Goal: Task Accomplishment & Management: Manage account settings

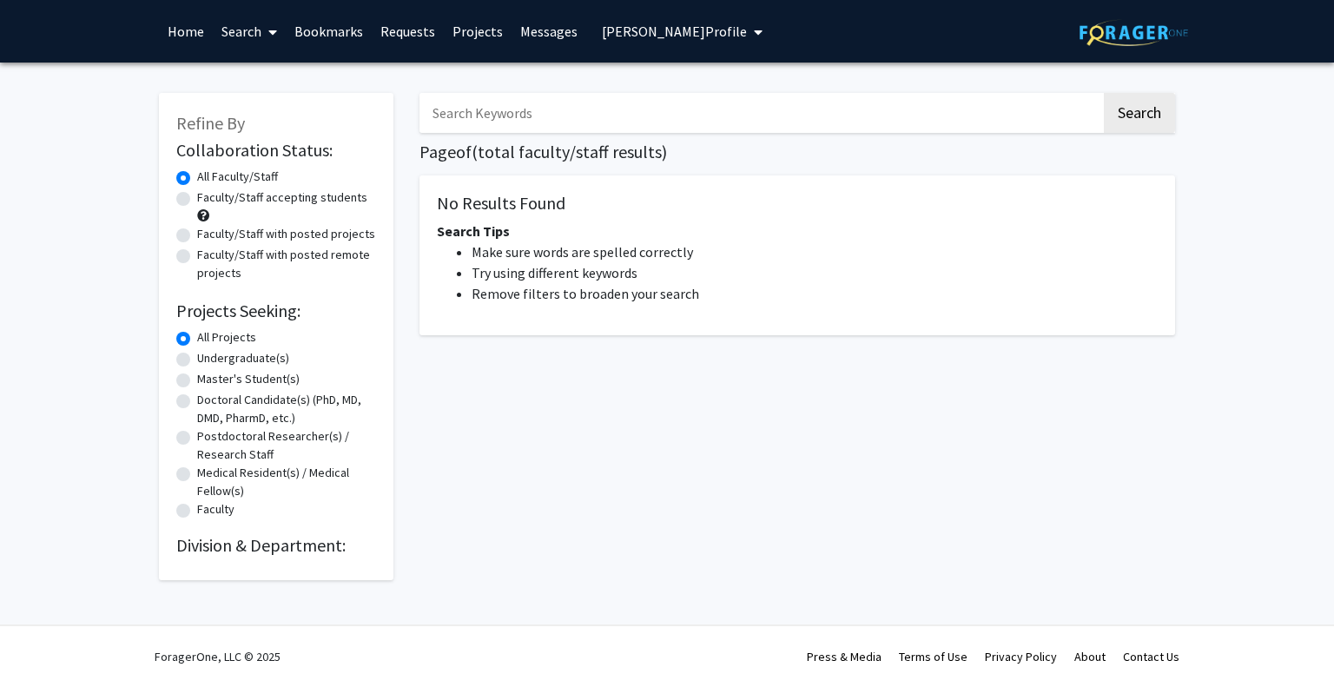
type input "[PERSON_NAME]"
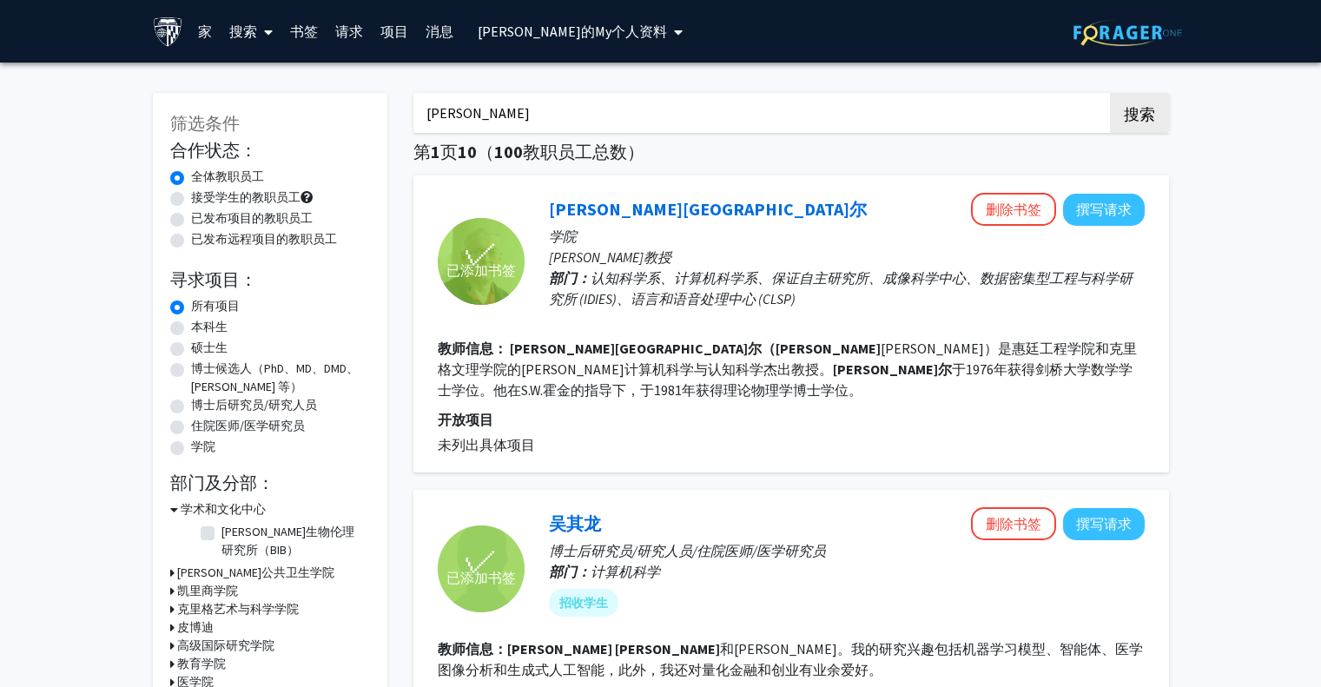
click at [580, 207] on font "[PERSON_NAME][GEOGRAPHIC_DATA]尔" at bounding box center [708, 209] width 318 height 22
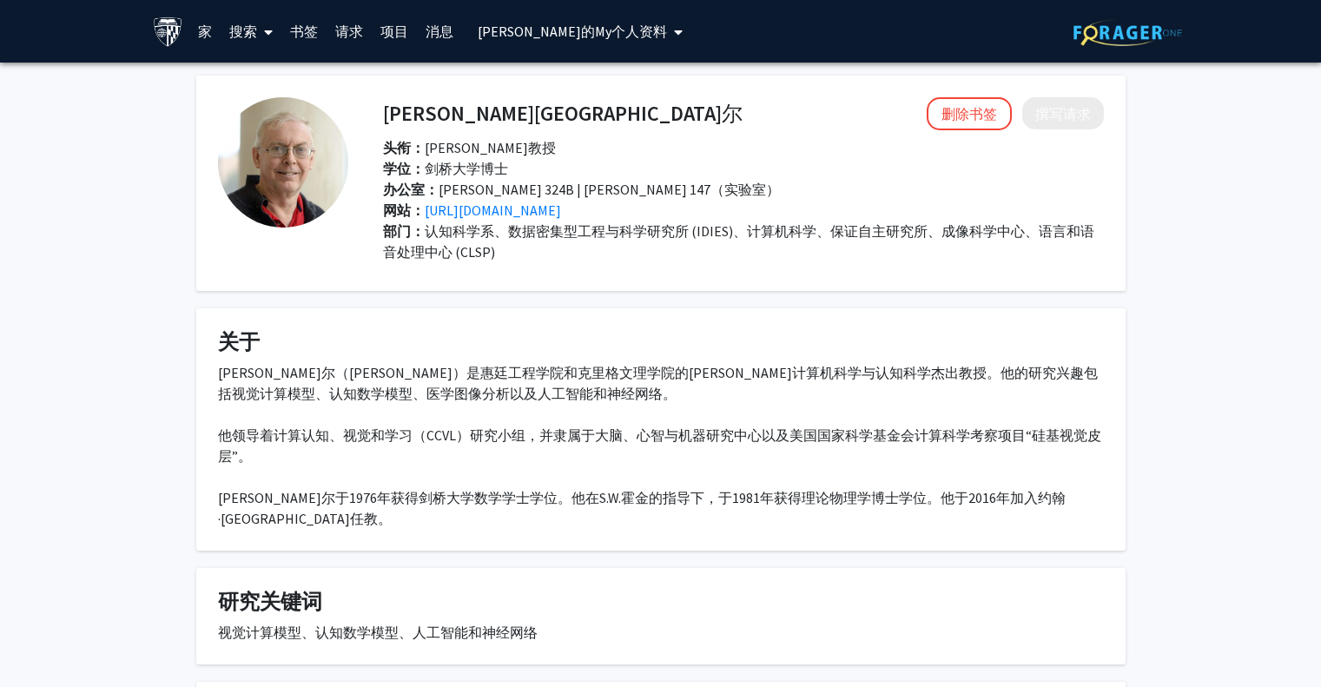
click at [553, 23] on span "[PERSON_NAME]的 My 个人资料" at bounding box center [572, 31] width 189 height 17
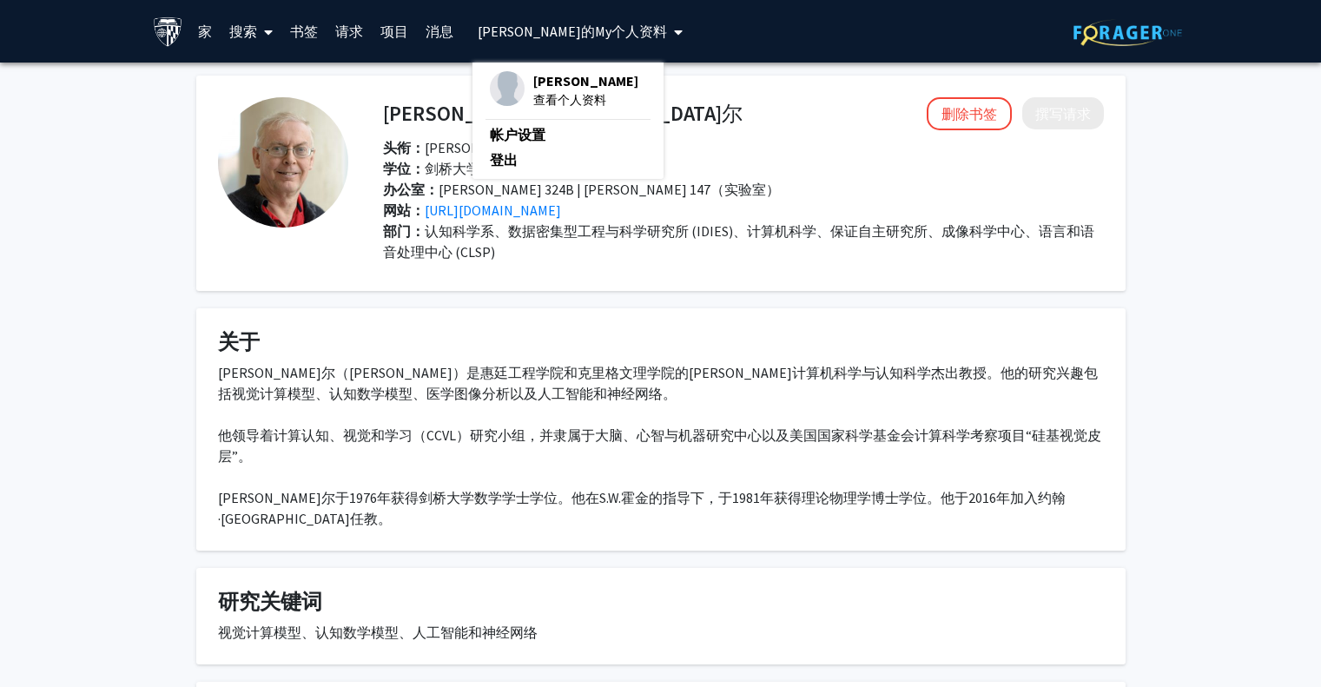
click at [575, 85] on span "[PERSON_NAME]" at bounding box center [585, 80] width 105 height 19
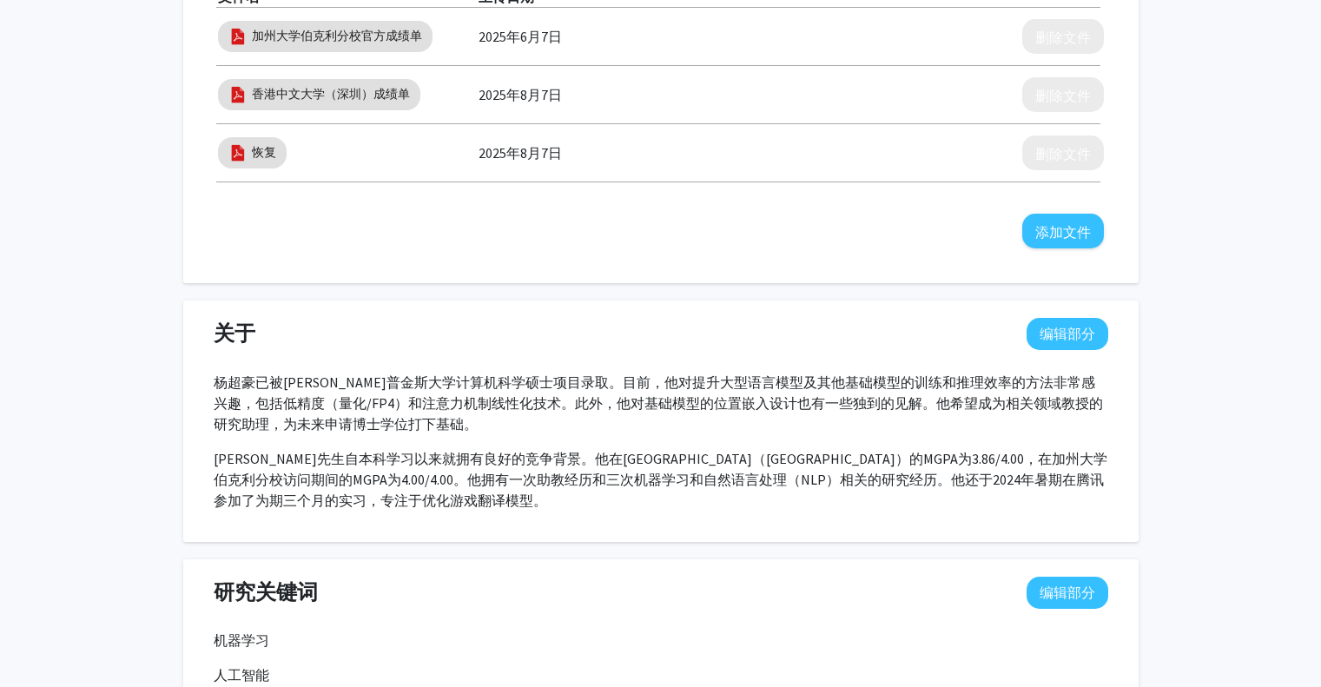
scroll to position [695, 0]
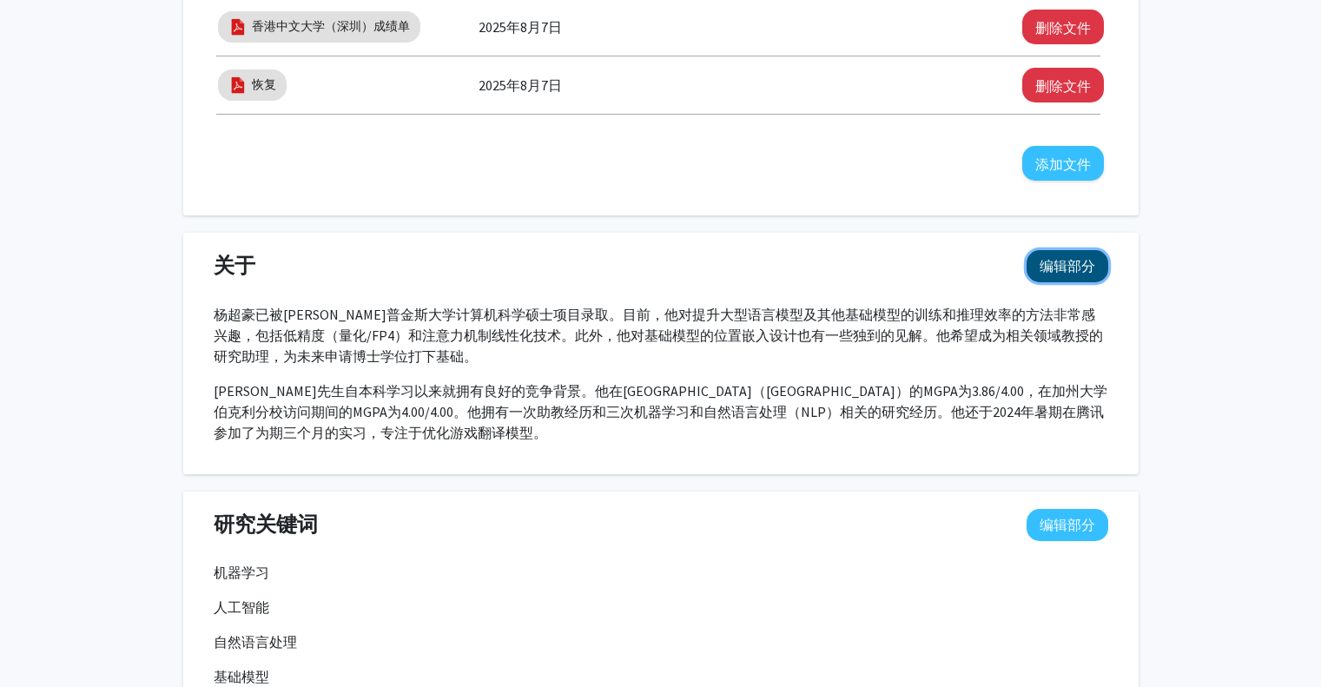
click at [1088, 268] on font "编辑部分" at bounding box center [1067, 265] width 56 height 17
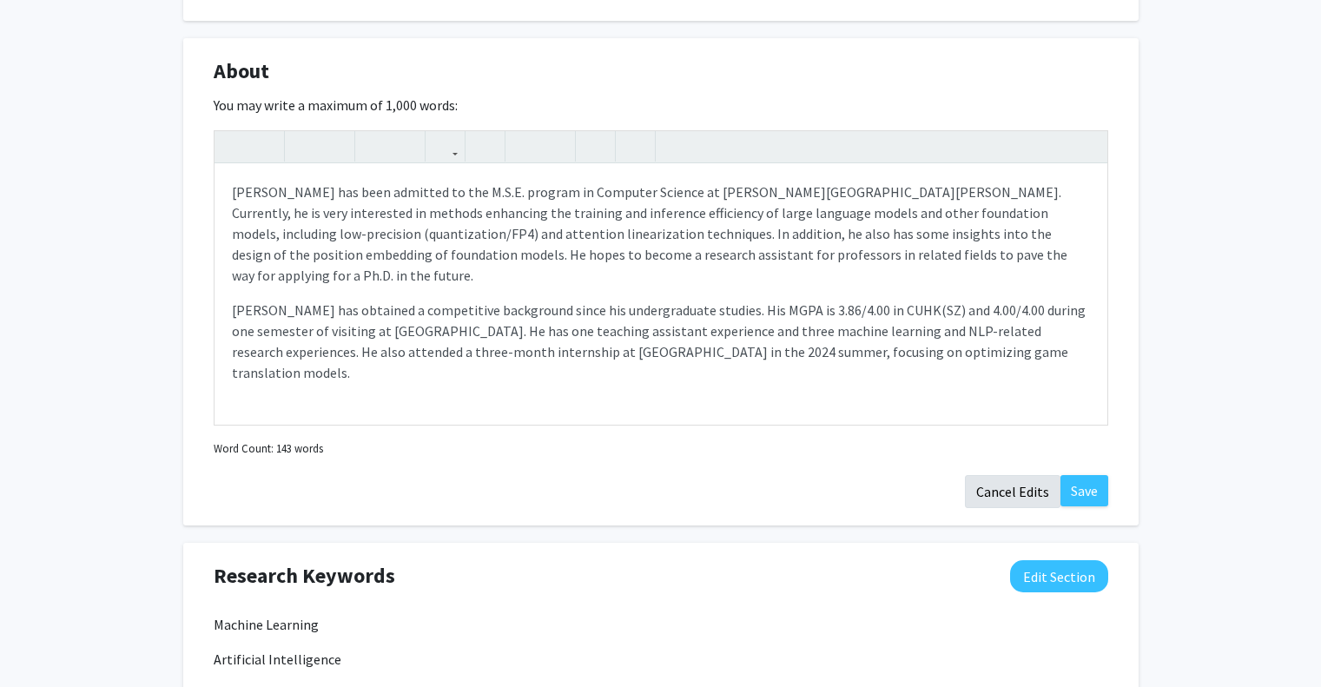
scroll to position [955, 0]
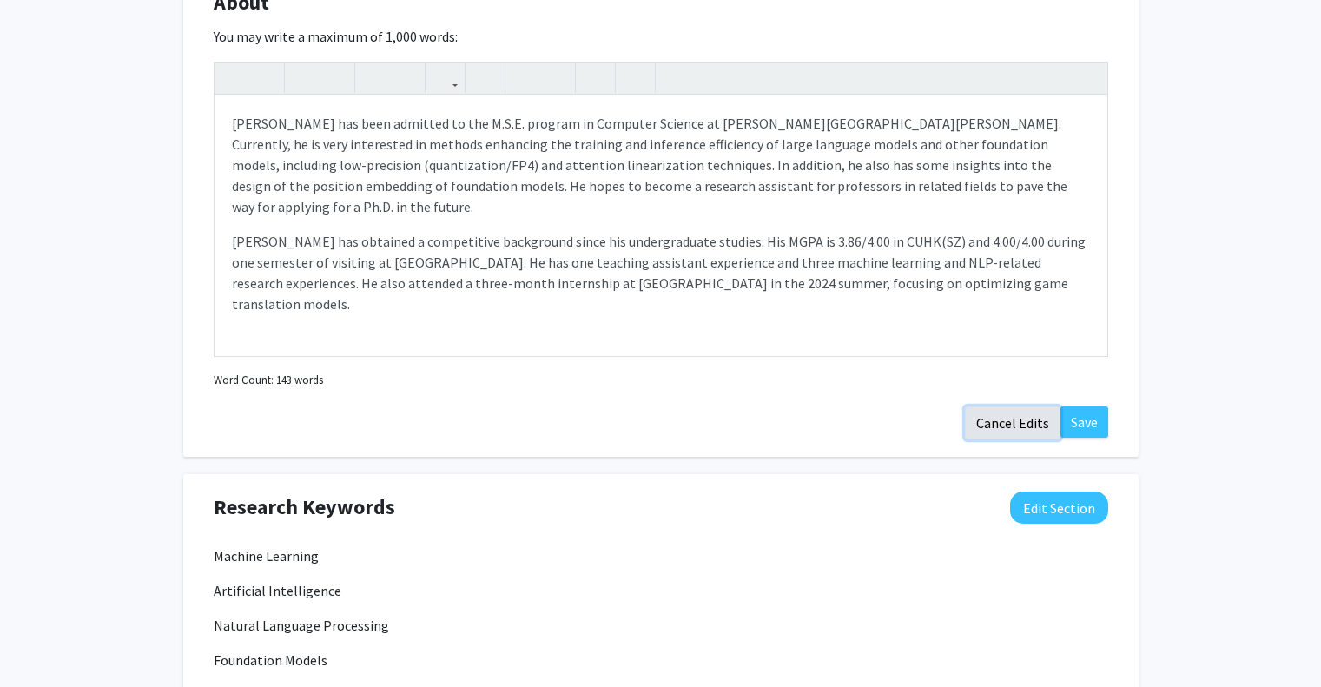
click at [1026, 433] on button "Cancel Edits" at bounding box center [1013, 422] width 96 height 33
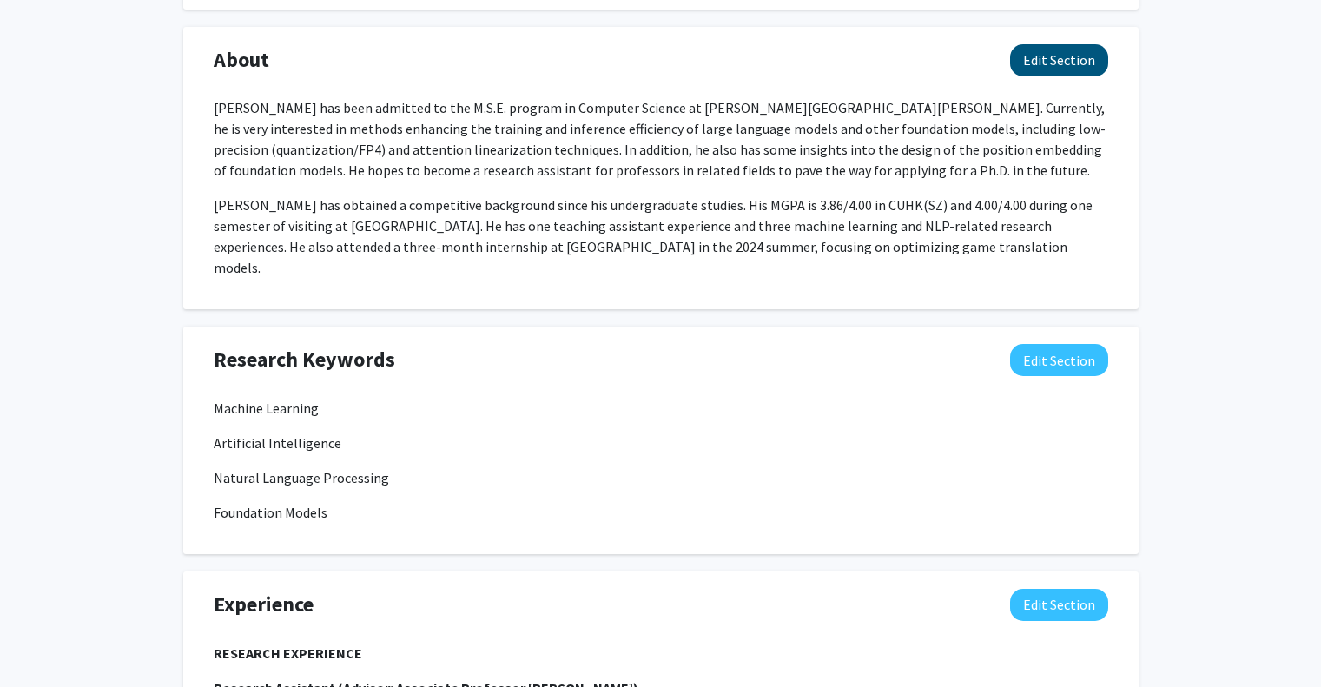
scroll to position [695, 0]
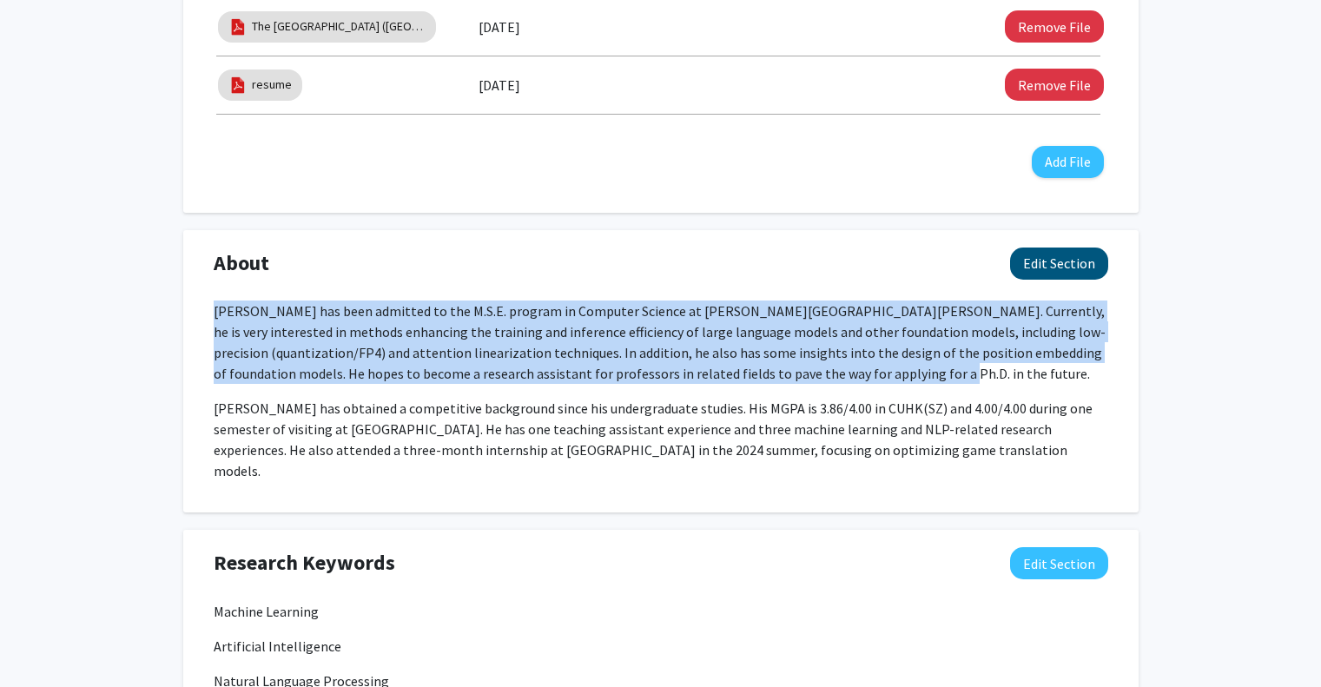
drag, startPoint x: 873, startPoint y: 378, endPoint x: 149, endPoint y: 316, distance: 726.7
click at [149, 316] on div "Chaohao Yang Edit Section See Public View help Degree Level: Master's Student Y…" at bounding box center [660, 600] width 1321 height 2465
copy p "Chaohao Yang has been admitted to the M.S.E. program in Computer Science at Joh…"
click at [1070, 263] on button "Edit Section" at bounding box center [1059, 263] width 98 height 32
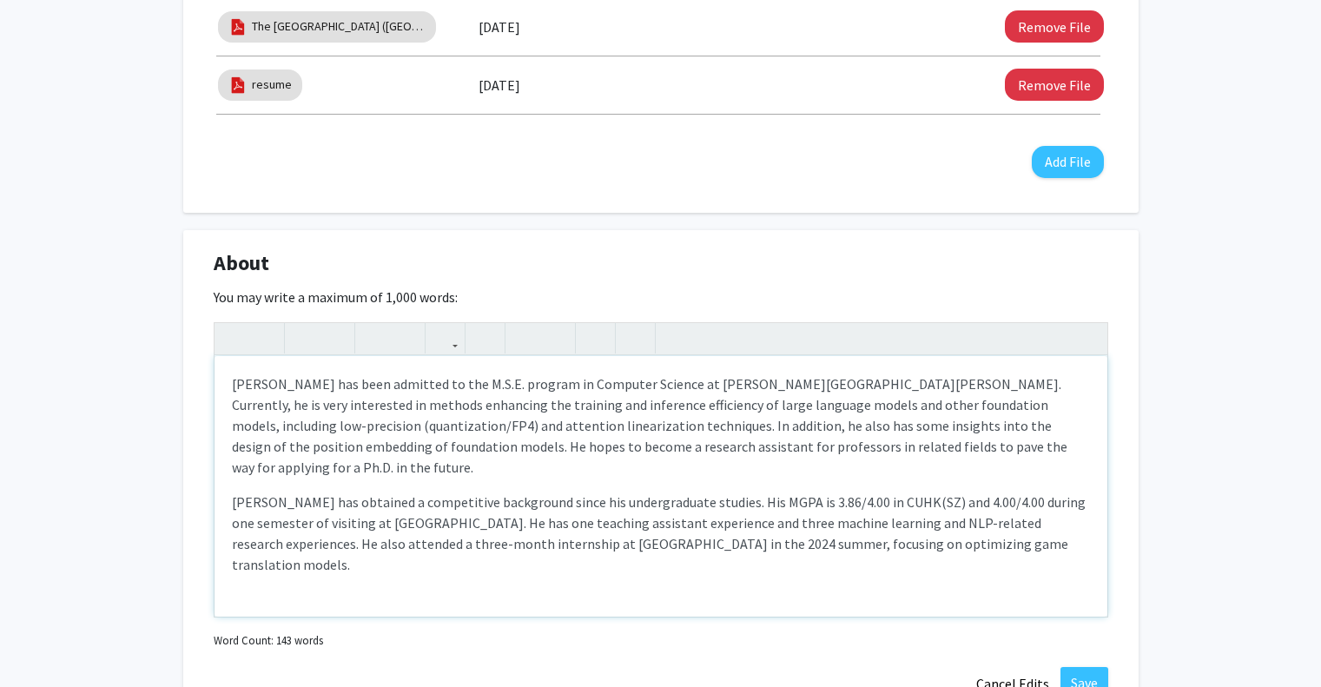
click at [297, 445] on p "Chaohao Yang has been admitted to the M.S.E. program in Computer Science at Joh…" at bounding box center [661, 425] width 858 height 104
drag, startPoint x: 297, startPoint y: 445, endPoint x: 331, endPoint y: 444, distance: 33.9
click at [297, 445] on p "Chaohao Yang has been admitted to the M.S.E. program in Computer Science at Joh…" at bounding box center [661, 425] width 858 height 104
click at [386, 464] on div "Chaohao Yang has been admitted to the M.S.E. program in Computer Science at Joh…" at bounding box center [660, 486] width 893 height 260
drag, startPoint x: 445, startPoint y: 446, endPoint x: 287, endPoint y: 447, distance: 158.9
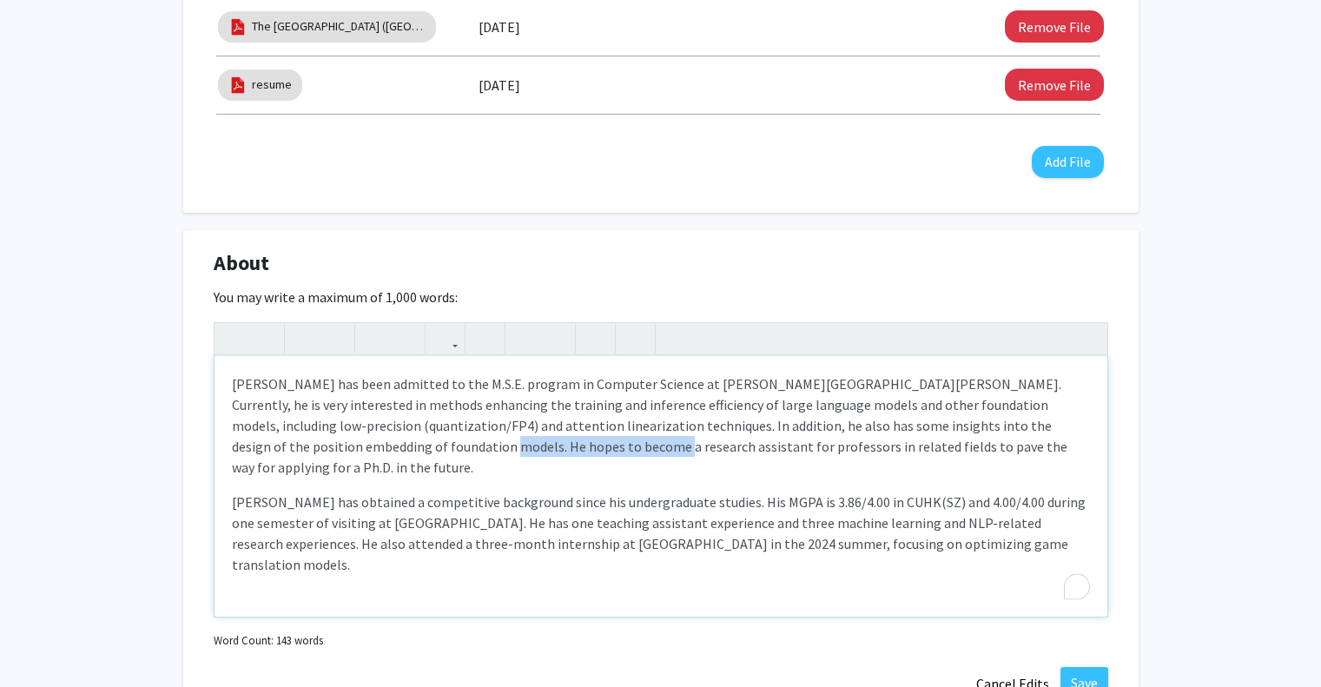
click at [287, 447] on p "Chaohao Yang has been admitted to the M.S.E. program in Computer Science at Joh…" at bounding box center [661, 425] width 858 height 104
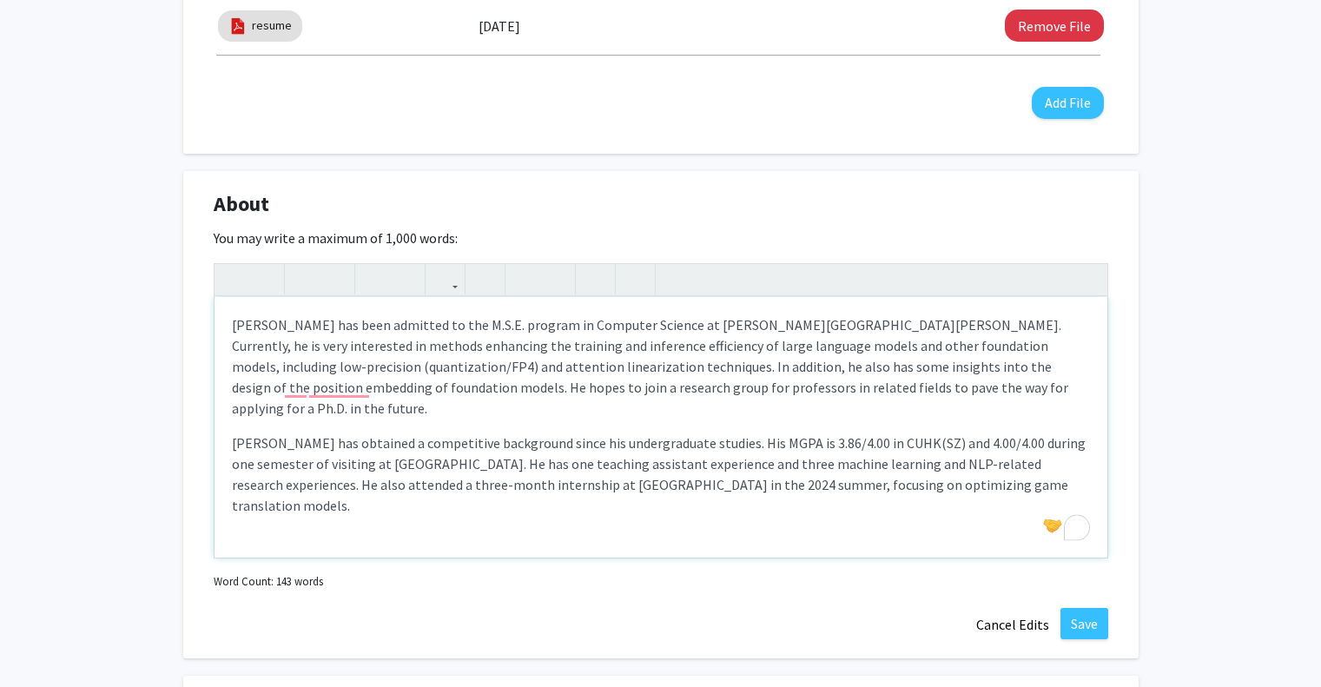
scroll to position [781, 0]
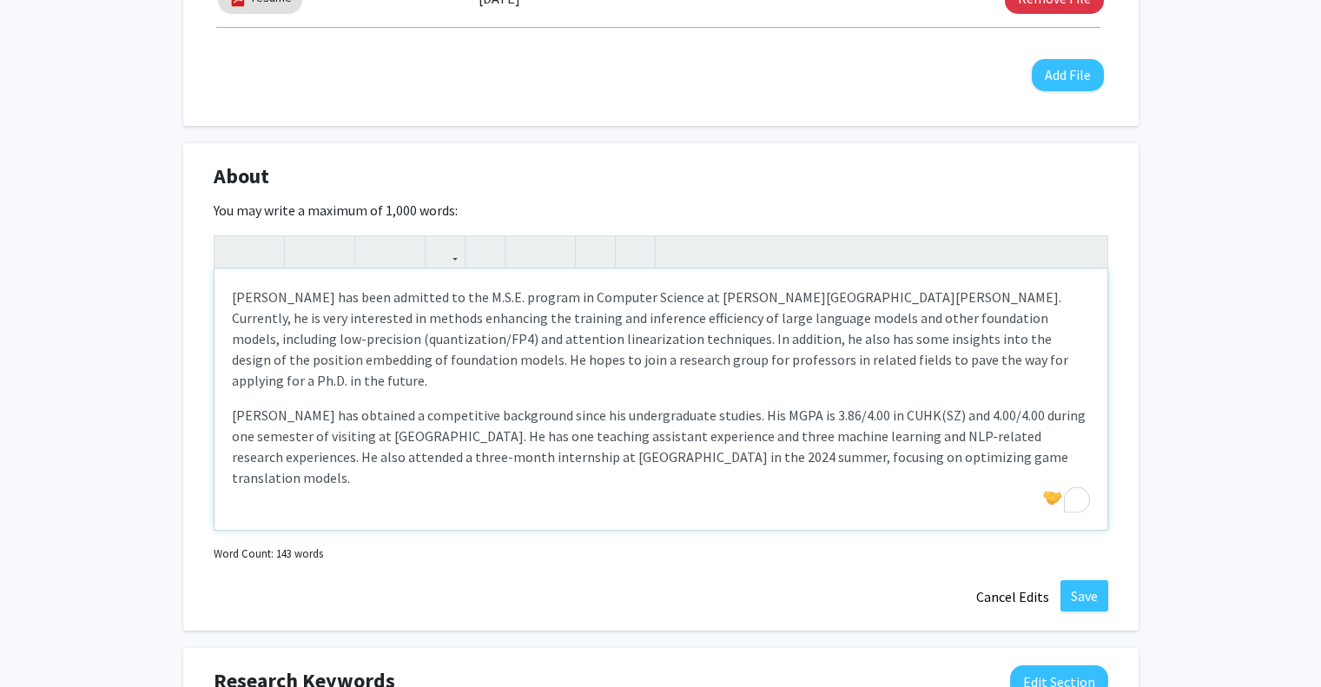
click at [412, 354] on p "Chaohao Yang has been admitted to the M.S.E. program in Computer Science at Joh…" at bounding box center [661, 339] width 858 height 104
type textarea "<p>Chaohao Yang has been admitted to the M.S.E. program in Computer Science at …"
click at [1090, 600] on button "Save" at bounding box center [1084, 595] width 48 height 31
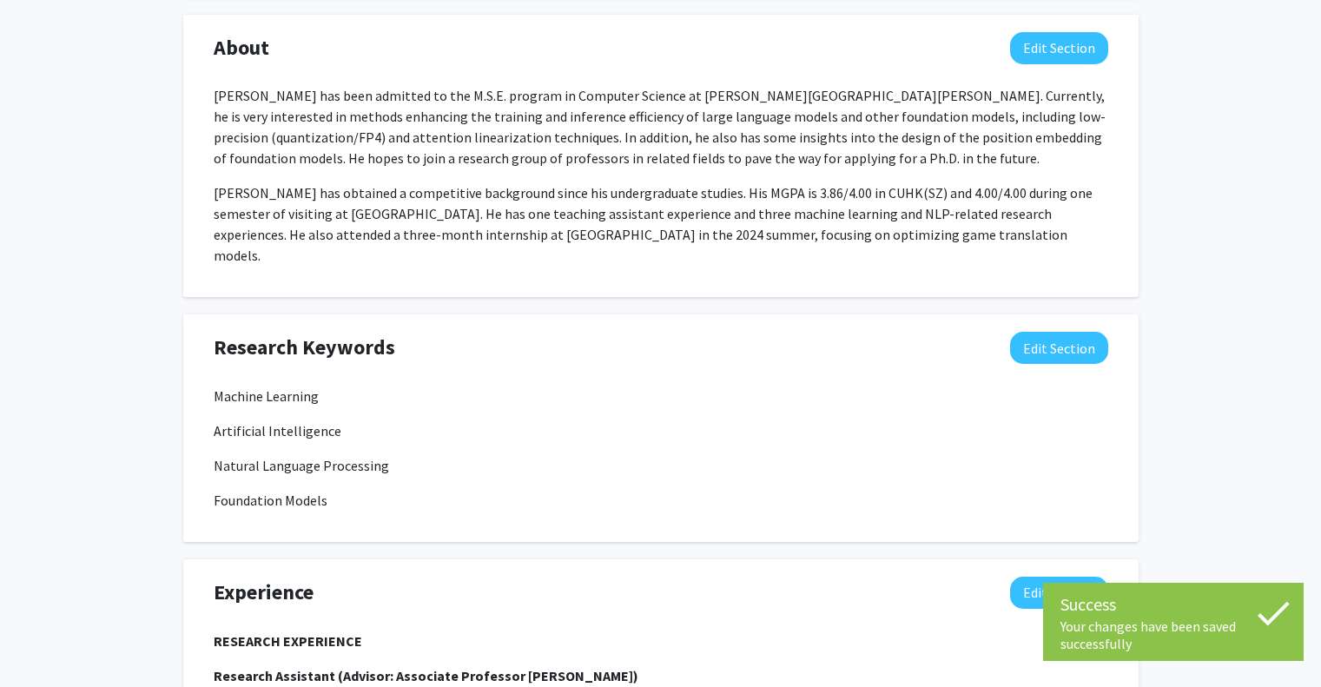
scroll to position [955, 0]
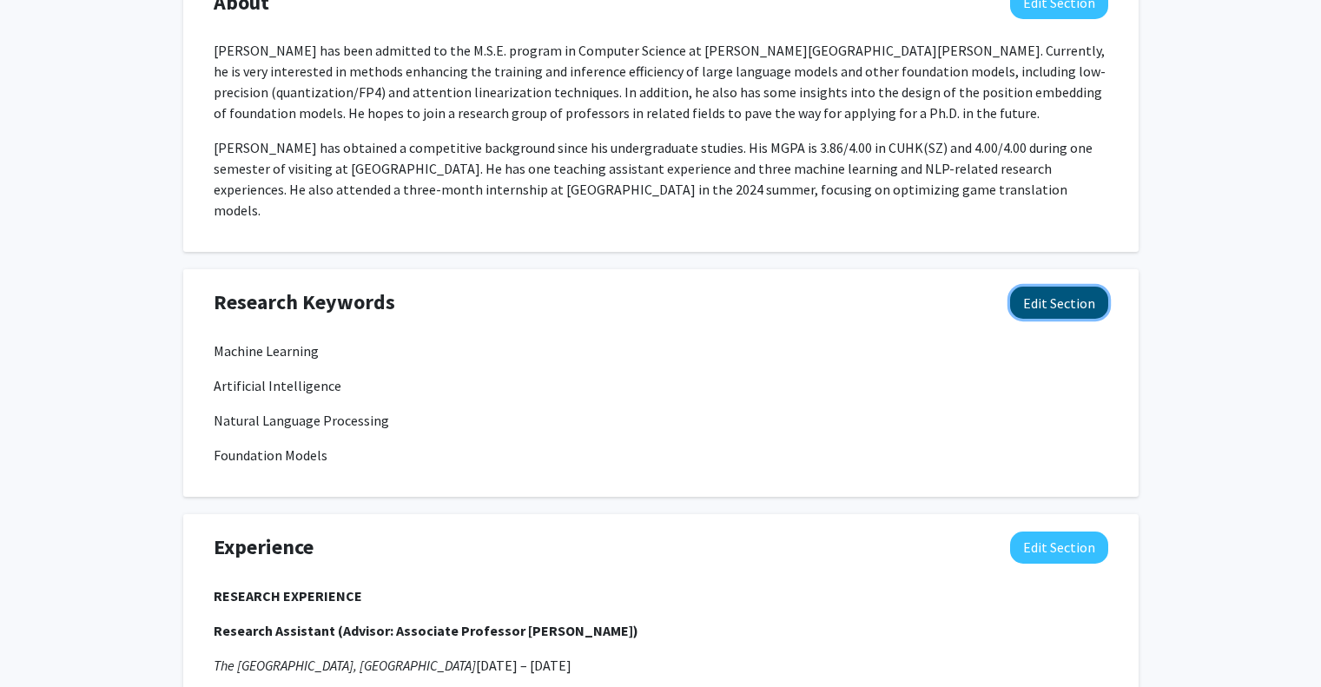
click at [1075, 287] on button "Edit Section" at bounding box center [1059, 303] width 98 height 32
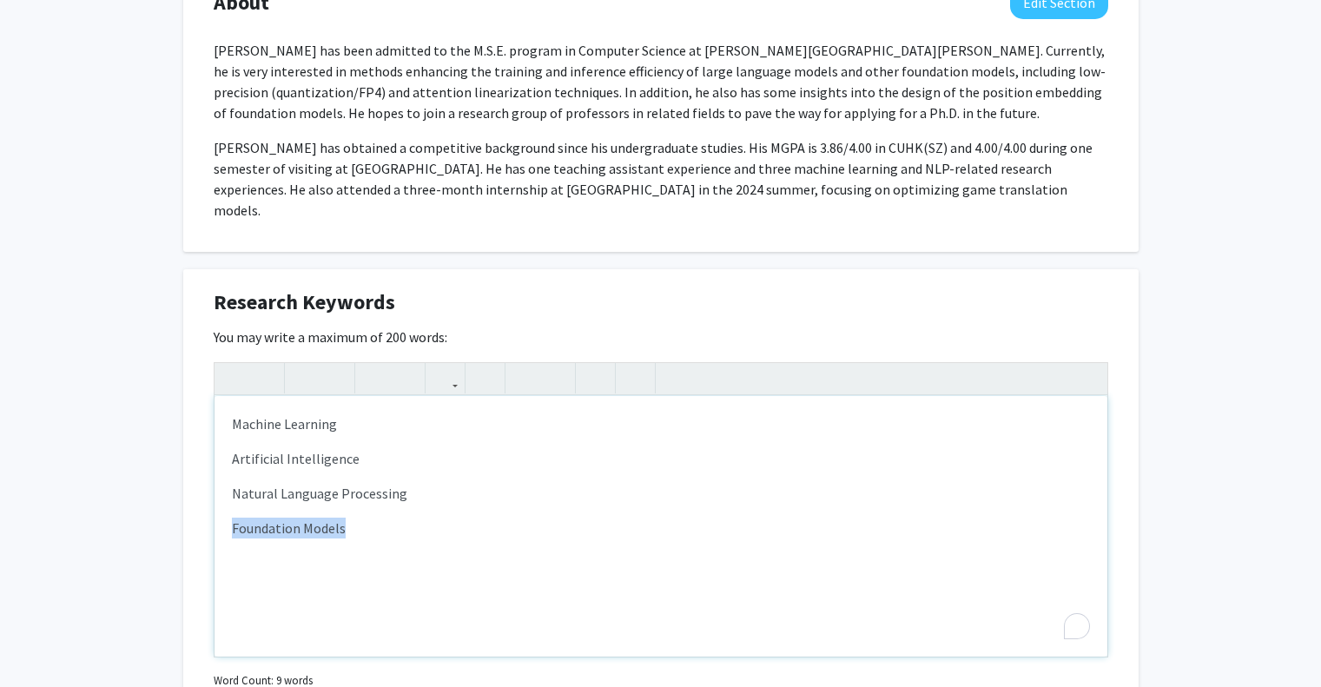
drag, startPoint x: 366, startPoint y: 499, endPoint x: 93, endPoint y: 491, distance: 272.8
click at [93, 491] on div "Chaohao Yang Edit Section See Public View help Degree Level: Master's Student Y…" at bounding box center [660, 469] width 1321 height 2725
click at [639, 517] on p "Foundation Models" at bounding box center [661, 527] width 858 height 21
drag, startPoint x: 378, startPoint y: 435, endPoint x: 159, endPoint y: 429, distance: 218.9
click at [159, 429] on div "Chaohao Yang Edit Section See Public View help Degree Level: Master's Student Y…" at bounding box center [660, 469] width 1321 height 2725
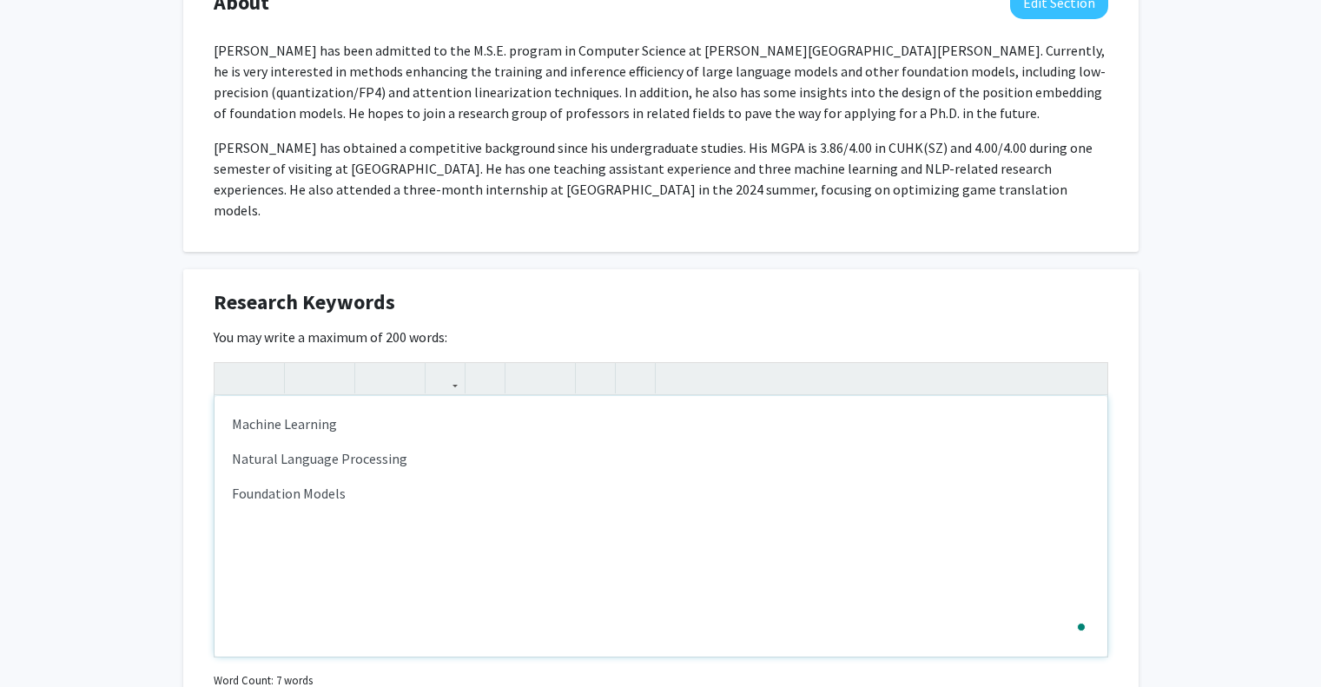
click at [377, 483] on p "Foundation Models" at bounding box center [661, 493] width 858 height 21
drag, startPoint x: 363, startPoint y: 467, endPoint x: 174, endPoint y: 458, distance: 189.5
click at [174, 458] on div "Chaohao Yang Edit Section See Public View help Degree Level: Master's Student Y…" at bounding box center [660, 469] width 1321 height 2725
click at [453, 448] on p "Natural Language Processing" at bounding box center [661, 458] width 858 height 21
drag, startPoint x: 302, startPoint y: 508, endPoint x: 225, endPoint y: 515, distance: 77.6
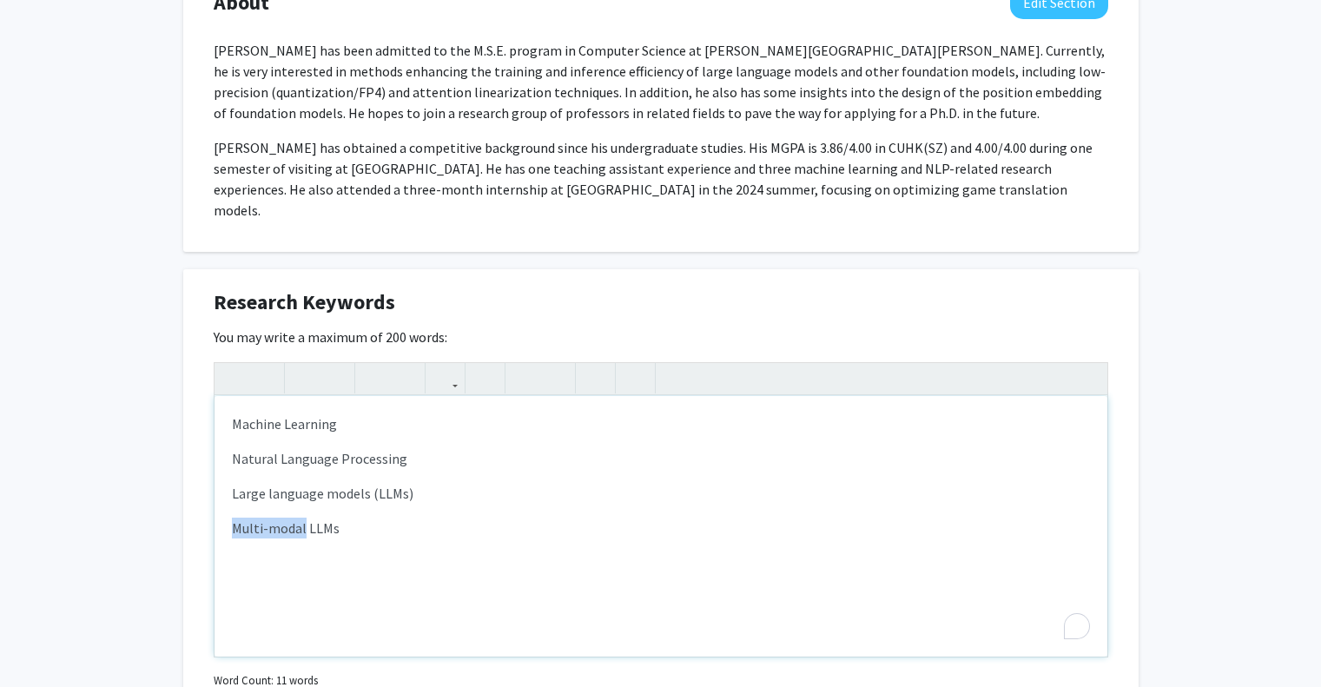
click at [225, 515] on div "Machine Learning Natural Language Processing Large language models (LLMs) Multi…" at bounding box center [660, 526] width 893 height 260
copy p "Multi-modal"
click at [234, 483] on p "Large language models (LLMs)" at bounding box center [661, 493] width 858 height 21
drag, startPoint x: 375, startPoint y: 505, endPoint x: 172, endPoint y: 512, distance: 203.3
click at [172, 512] on div "Chaohao Yang Edit Section See Public View help Degree Level: Master's Student Y…" at bounding box center [660, 469] width 1321 height 2725
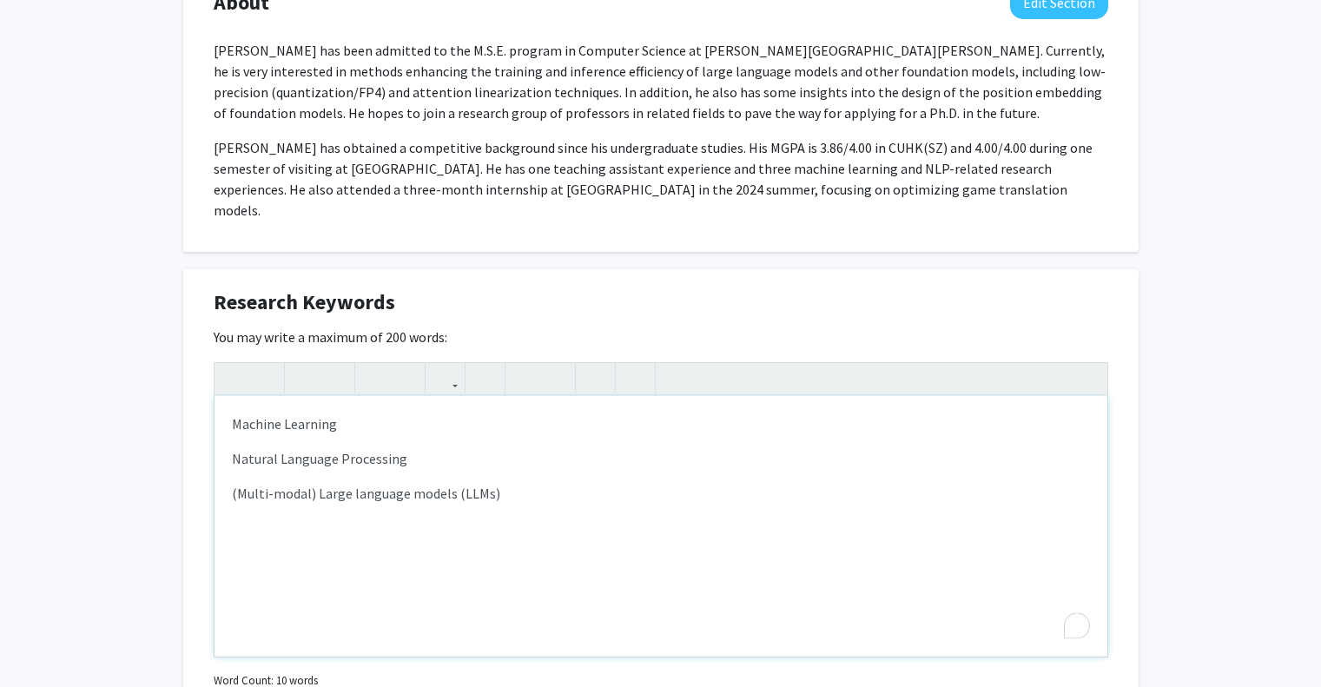
scroll to position [1042, 0]
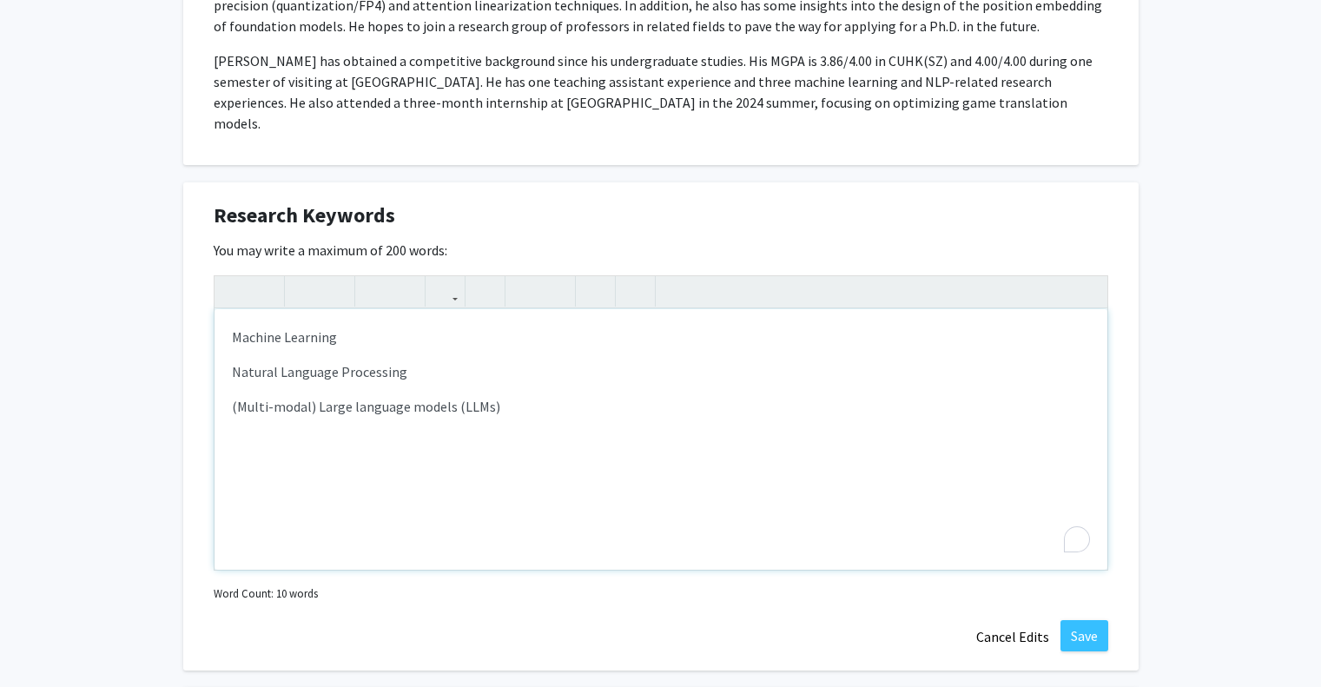
click at [322, 396] on p "(Multi-modal) Large language models (LLMs)" at bounding box center [661, 406] width 858 height 21
type textarea "<p>Machine Learning</p><p>Natural Language Processing</p><p>(Multi-modal) large…"
click at [510, 400] on div "Machine Learning Natural Language Processing (Multi-modal) large language model…" at bounding box center [660, 439] width 893 height 260
click at [1084, 620] on button "Save" at bounding box center [1084, 635] width 48 height 31
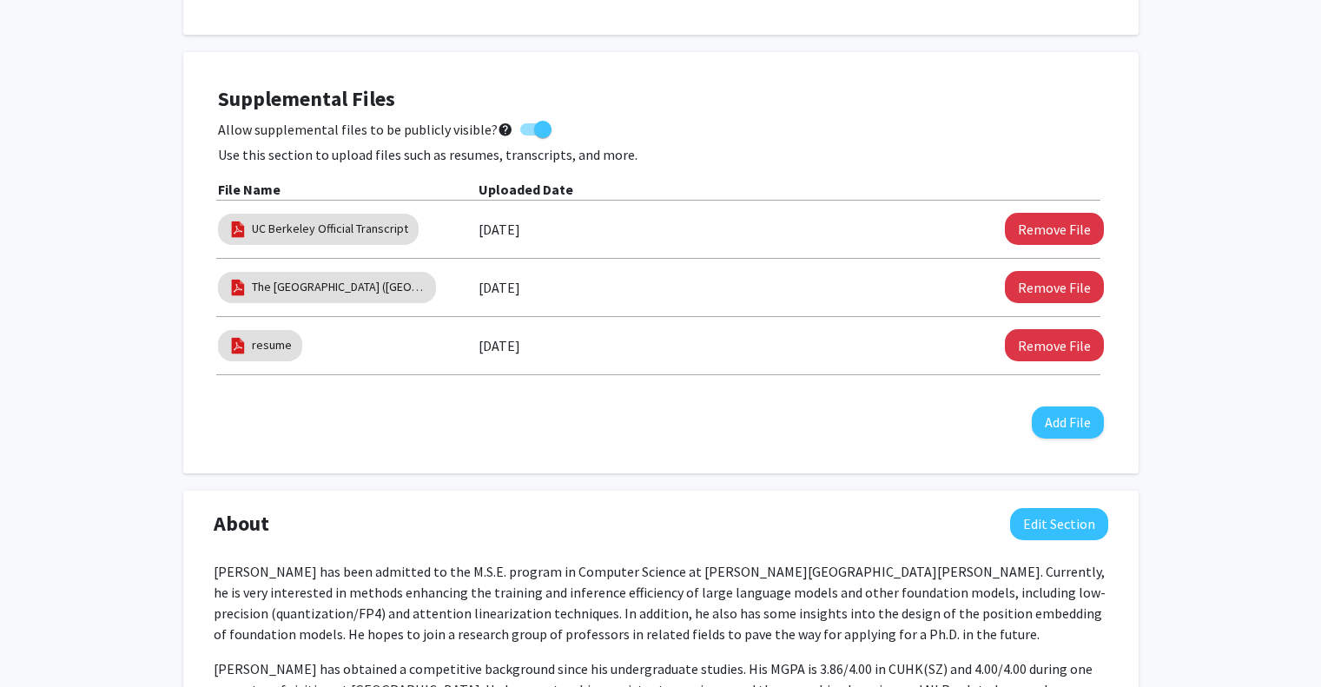
scroll to position [695, 0]
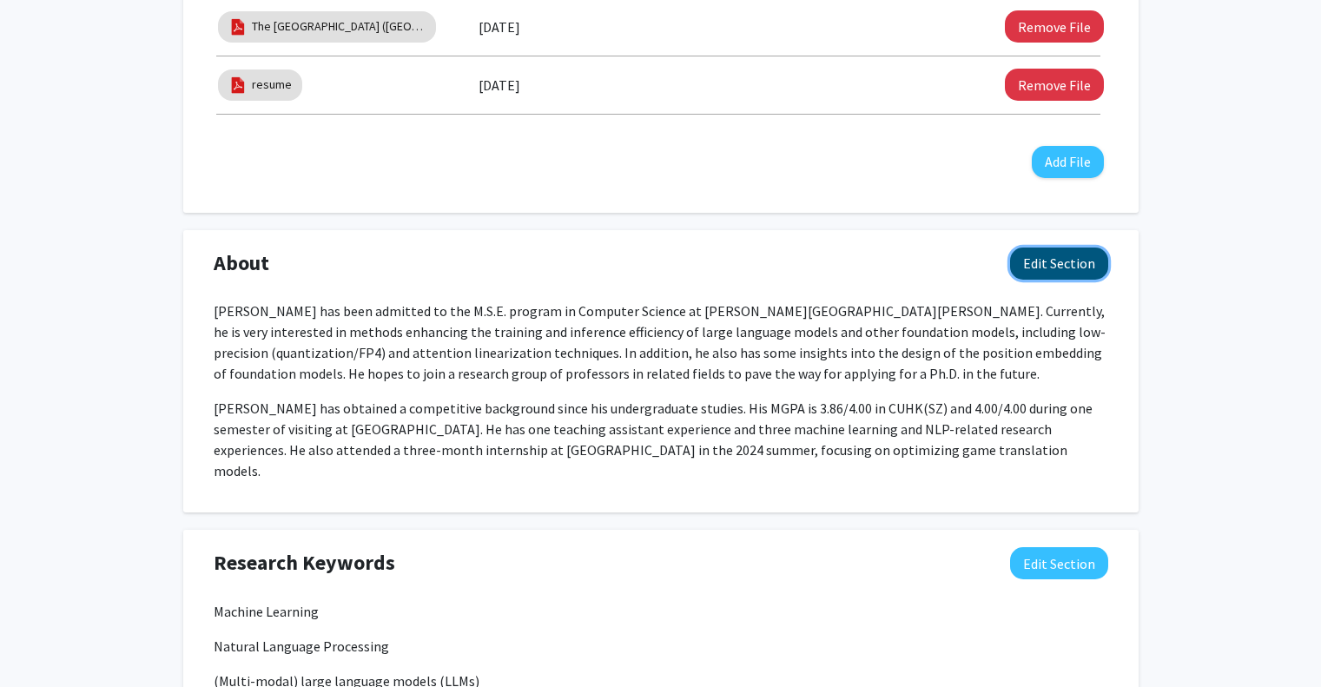
click at [1055, 264] on button "Edit Section" at bounding box center [1059, 263] width 98 height 32
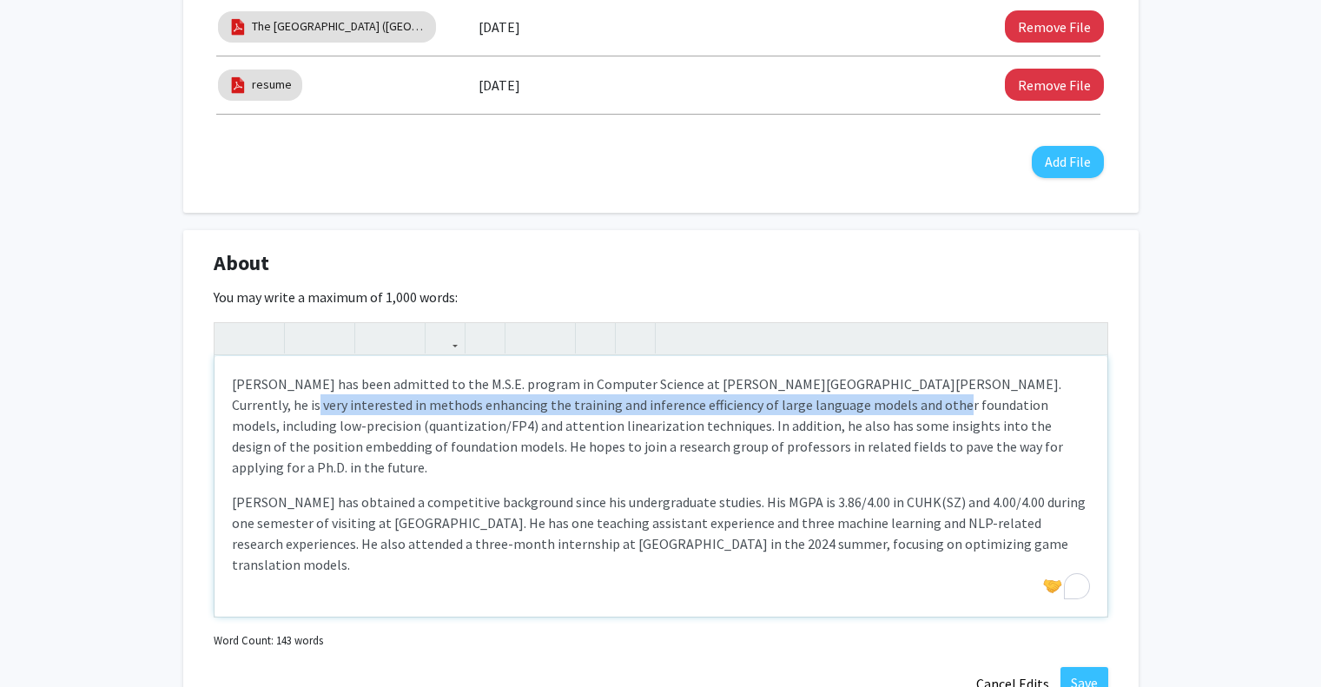
drag, startPoint x: 1037, startPoint y: 383, endPoint x: 825, endPoint y: 406, distance: 214.0
click at [825, 406] on p "Chaohao Yang has been admitted to the M.S.E. program in Computer Science at Joh…" at bounding box center [661, 425] width 858 height 104
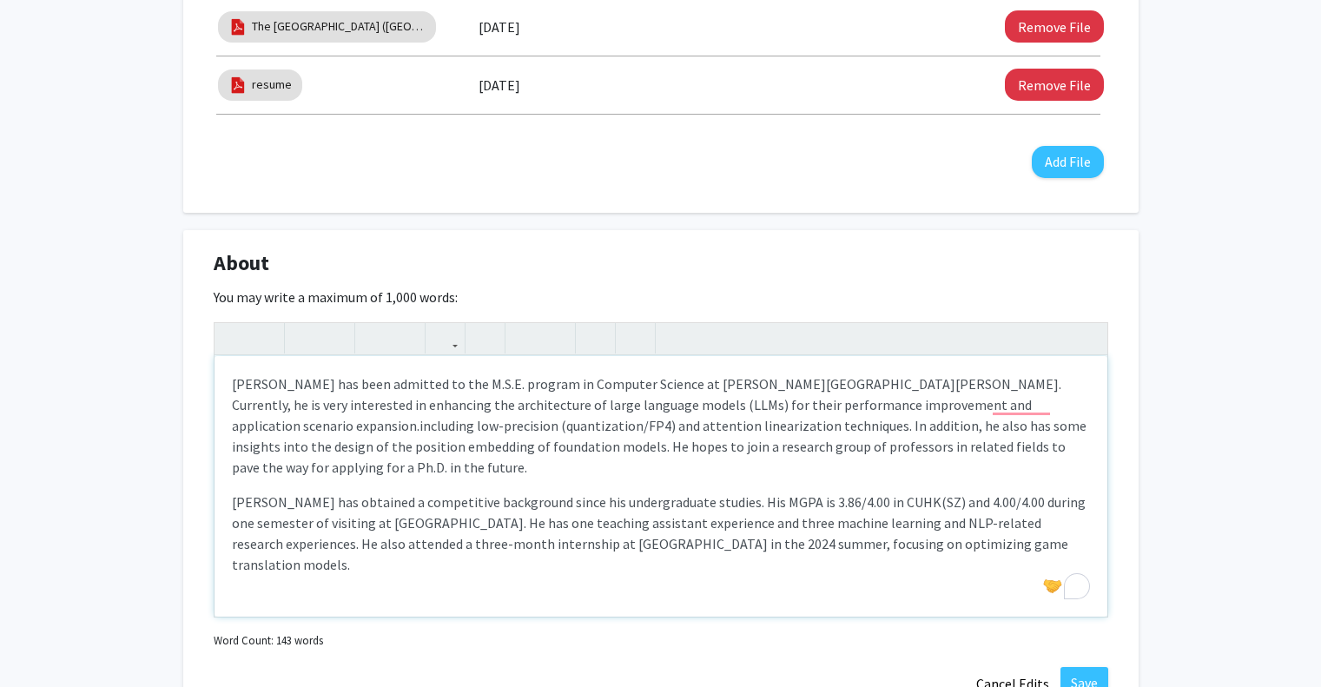
type textarea "<p>Chaohao Yang has been admitted to the M.S.E. program in Computer Science at …"
click at [991, 393] on p "Chaohao Yang has been admitted to the M.S.E. program in Computer Science at Joh…" at bounding box center [661, 425] width 858 height 104
click at [1042, 445] on p "Chaohao Yang has been admitted to the M.S.E. program in Computer Science at Joh…" at bounding box center [661, 425] width 858 height 104
click at [616, 410] on p "Chaohao Yang has been admitted to the M.S.E. program in Computer Science at Joh…" at bounding box center [661, 425] width 858 height 104
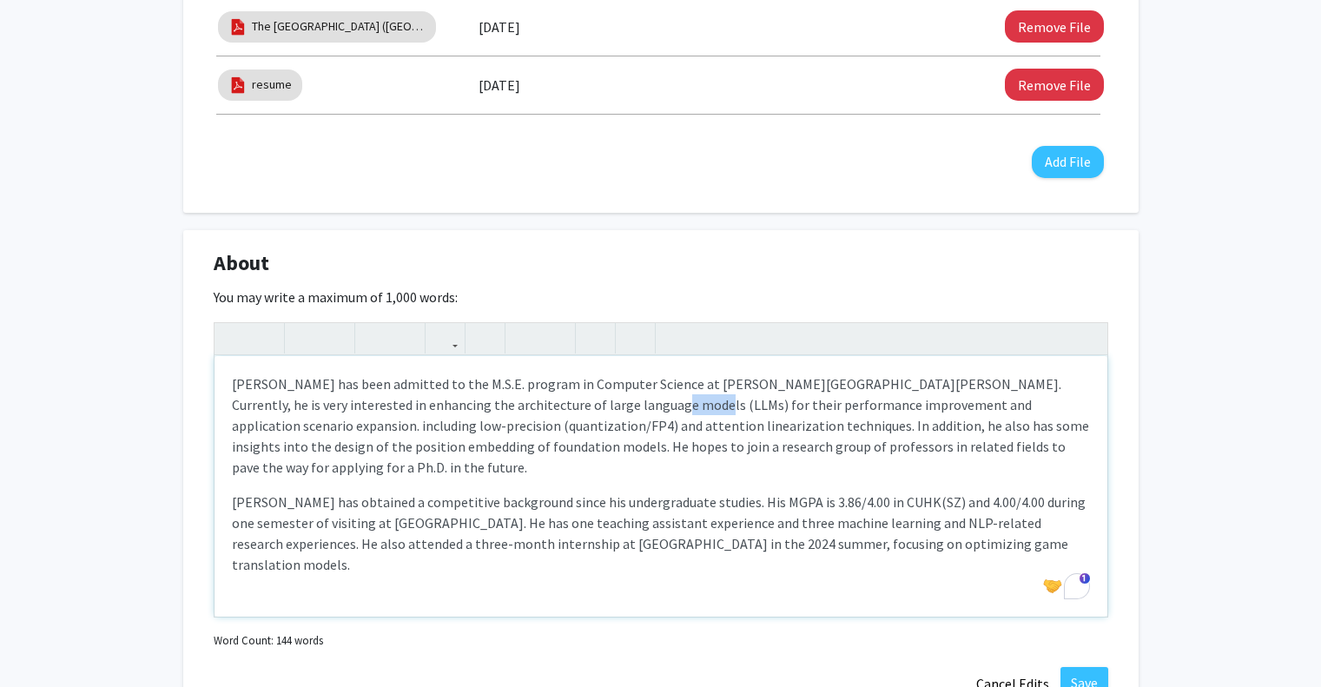
click at [616, 410] on p "Chaohao Yang has been admitted to the M.S.E. program in Computer Science at Joh…" at bounding box center [661, 425] width 858 height 104
click at [661, 429] on p "Chaohao Yang has been admitted to the M.S.E. program in Computer Science at Joh…" at bounding box center [661, 425] width 858 height 104
click at [997, 405] on p "Chaohao Yang has been admitted to the M.S.E. program in Computer Science at Joh…" at bounding box center [661, 425] width 858 height 104
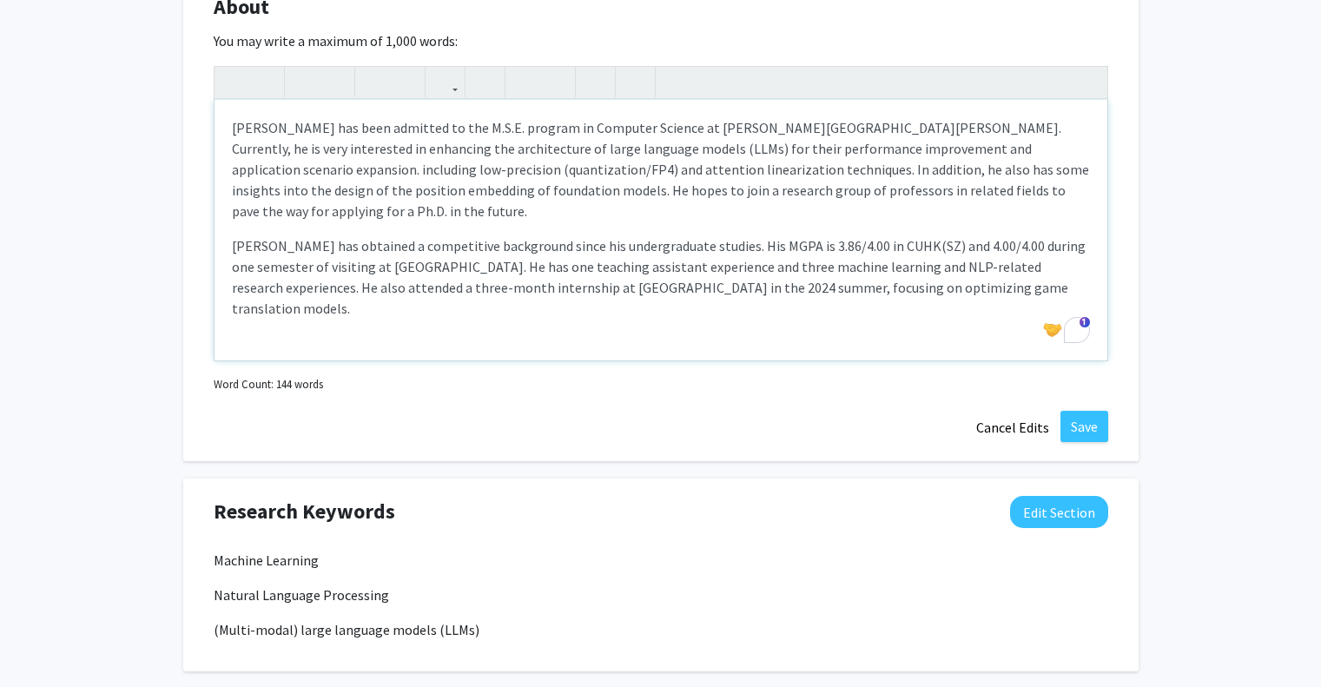
scroll to position [1042, 0]
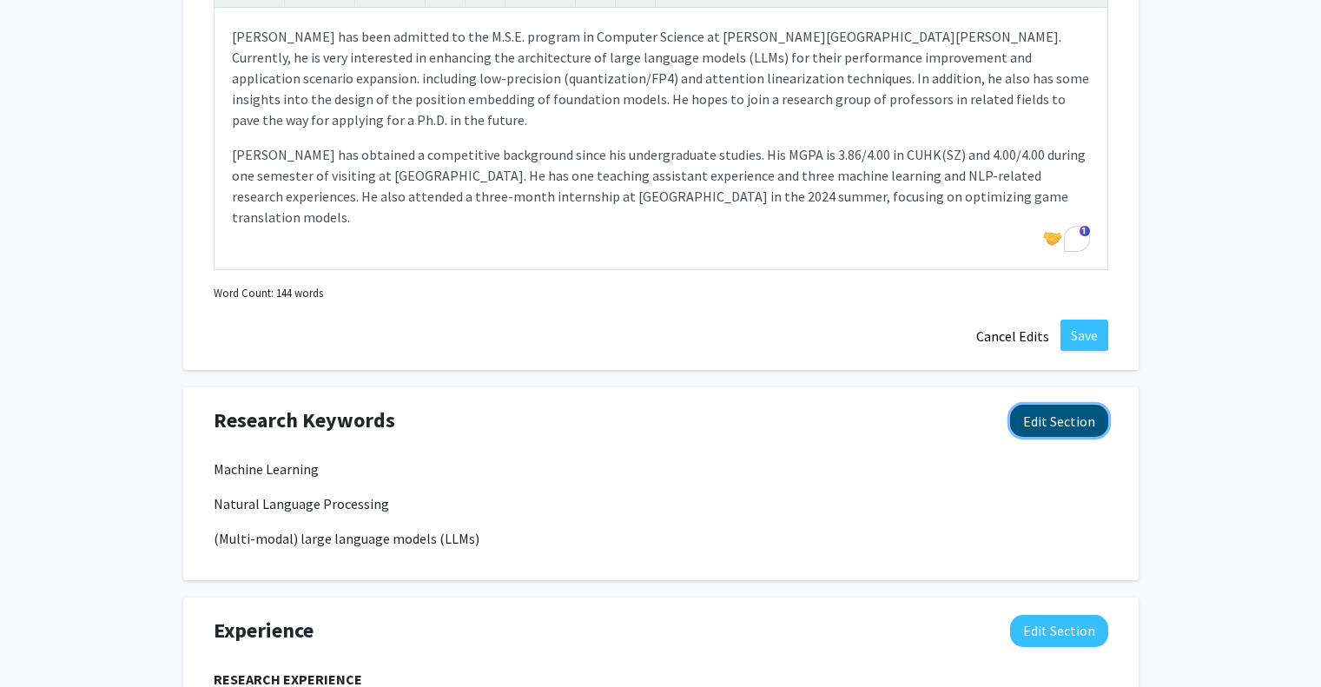
click at [1057, 425] on button "Edit Section" at bounding box center [1059, 421] width 98 height 32
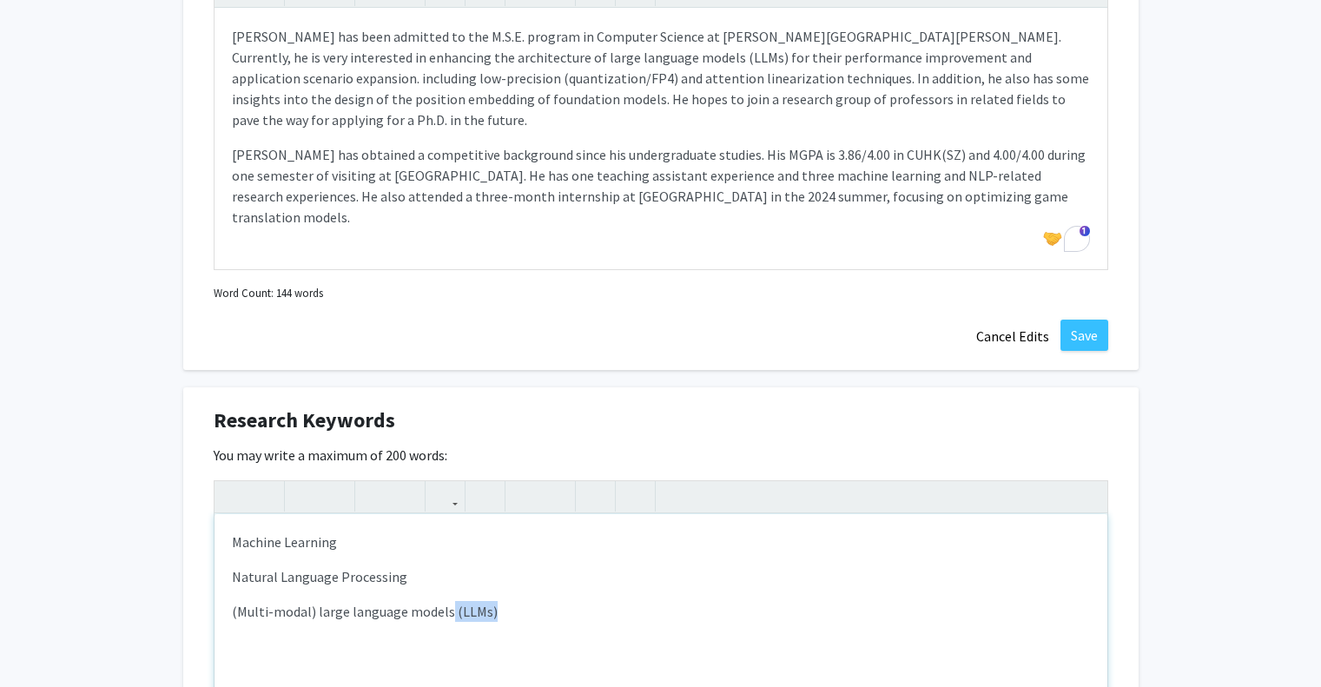
drag, startPoint x: 574, startPoint y: 608, endPoint x: 445, endPoint y: 619, distance: 129.0
click at [445, 619] on p "(Multi-modal) large language models (LLMs)" at bounding box center [661, 611] width 858 height 21
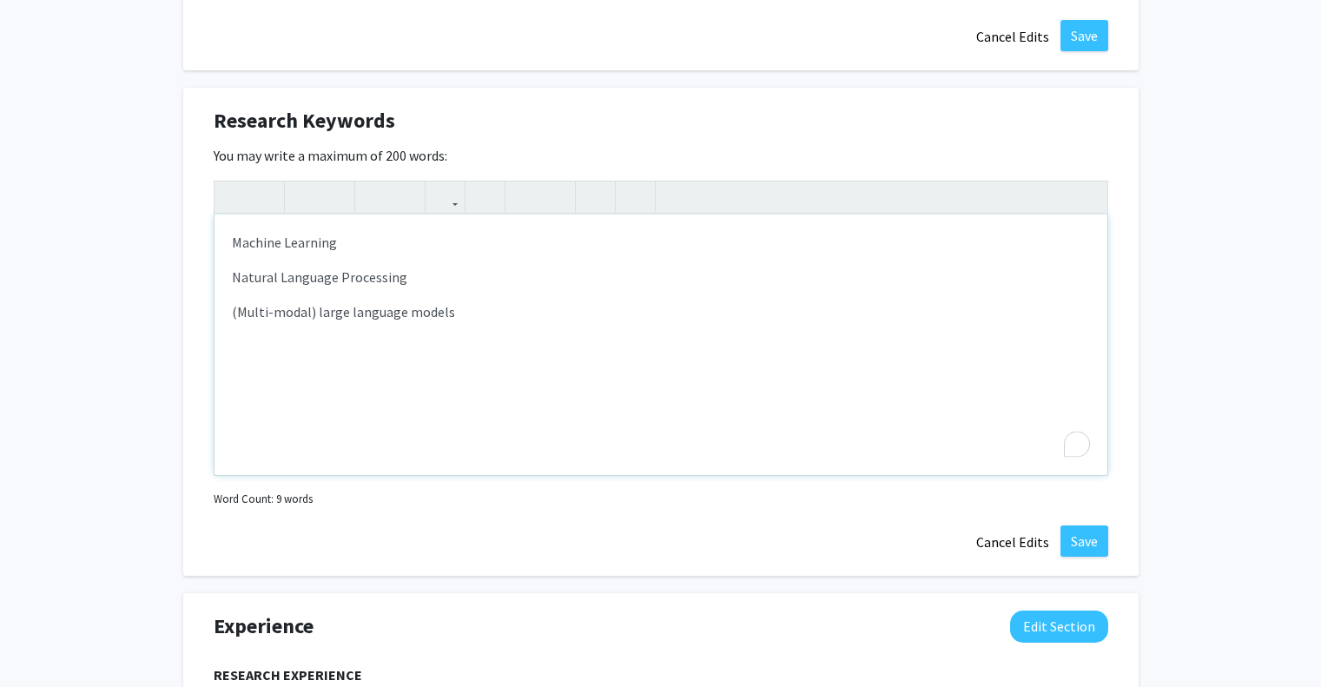
scroll to position [1389, 0]
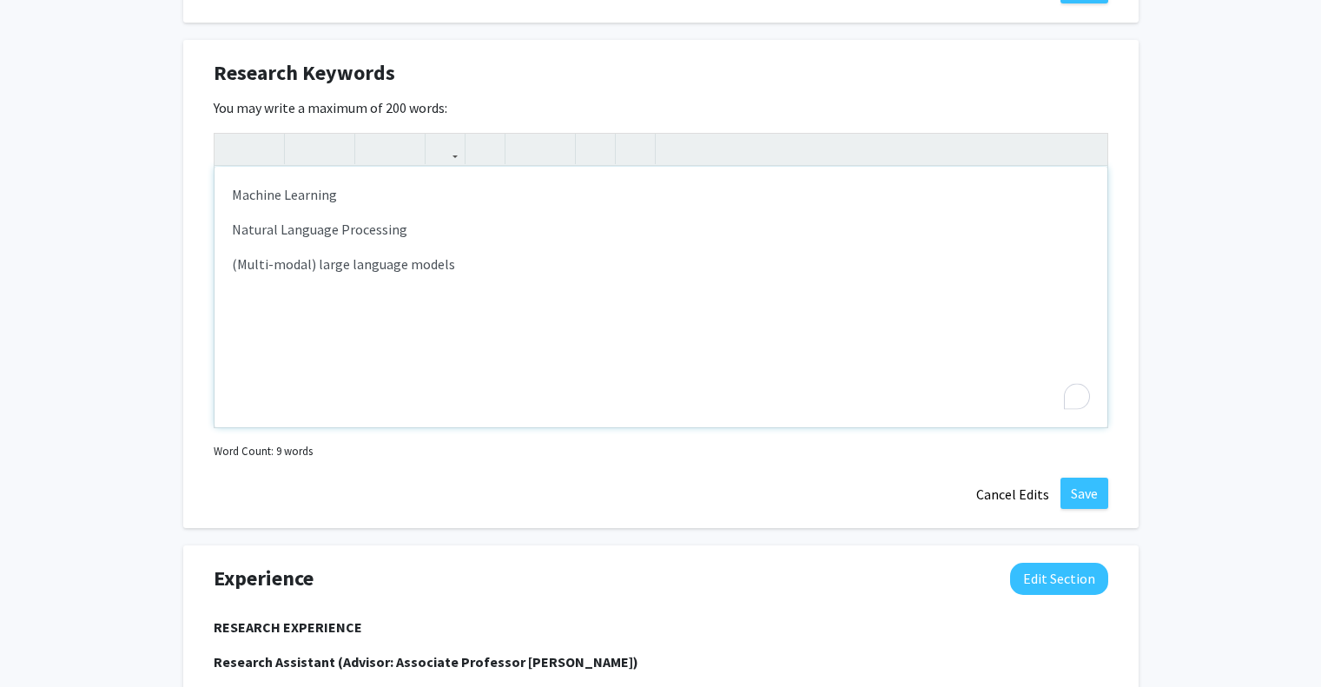
type textarea "<p>Machine Learning</p><p>Natural Language Processing</p><p>(Multi-modal) large…"
click at [1087, 504] on button "Save" at bounding box center [1084, 493] width 48 height 31
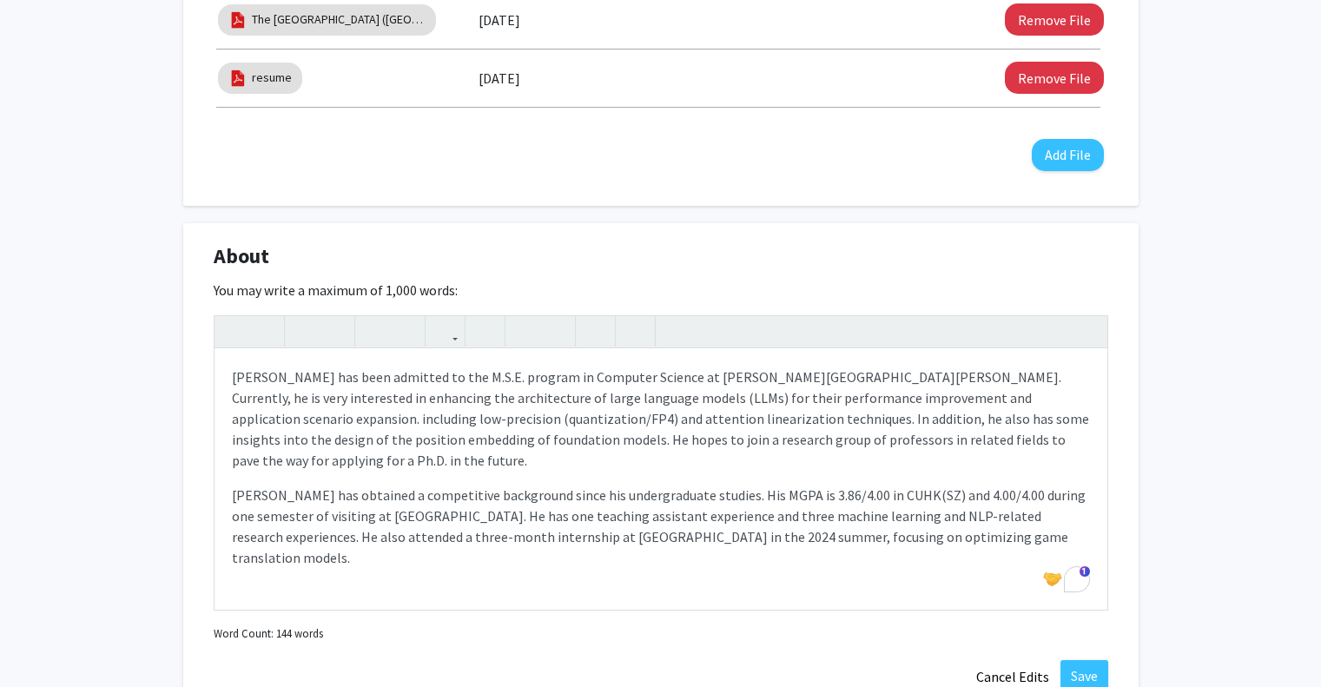
scroll to position [695, 0]
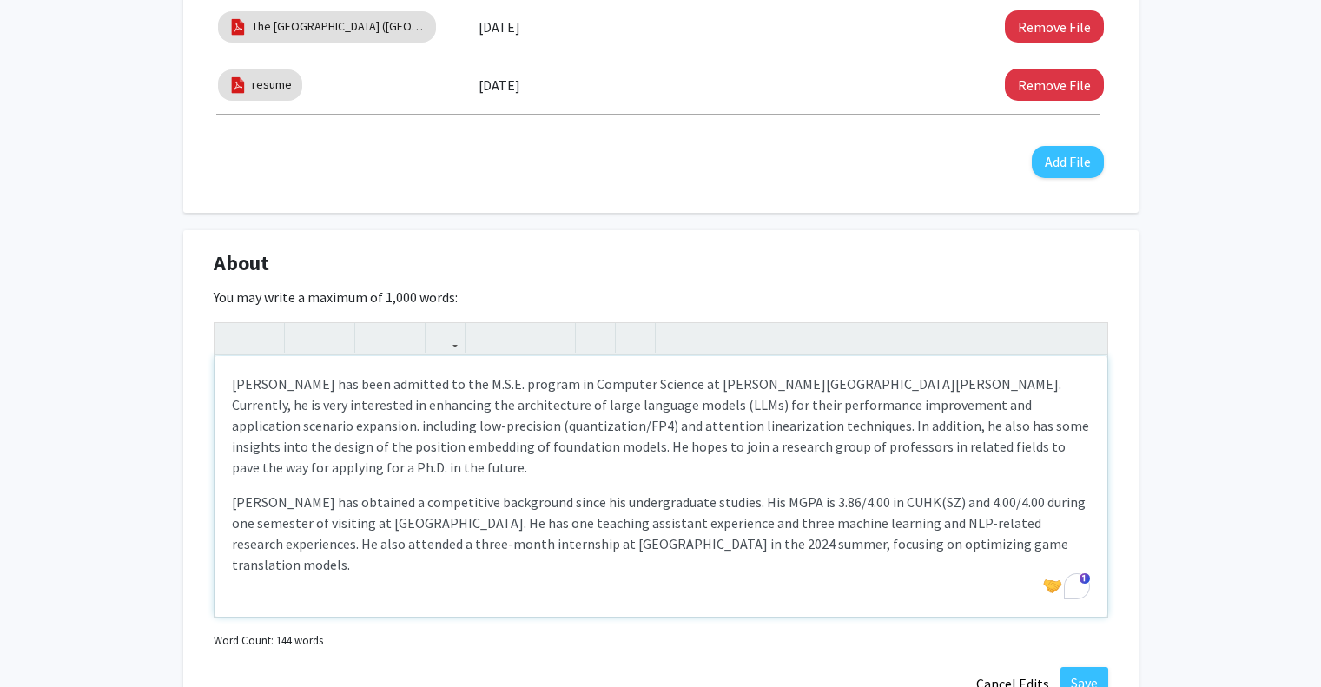
click at [991, 406] on p "Chaohao Yang has been admitted to the M.S.E. program in Computer Science at Joh…" at bounding box center [661, 425] width 858 height 104
click at [994, 407] on p "Chaohao Yang has been admitted to the M.S.E. program in Computer Science at Joh…" at bounding box center [661, 425] width 858 height 104
click at [234, 384] on p "Chaohao Yang has been admitted to the M.S.E. program in Computer Science at Joh…" at bounding box center [661, 425] width 858 height 104
click at [287, 467] on div "Chaohao Yang has been admitted to the M.S.E. program in Computer Science at Joh…" at bounding box center [660, 486] width 893 height 260
click at [283, 462] on div "Chaohao Yang has been admitted to the M.S.E. program in Computer Science at Joh…" at bounding box center [660, 486] width 893 height 260
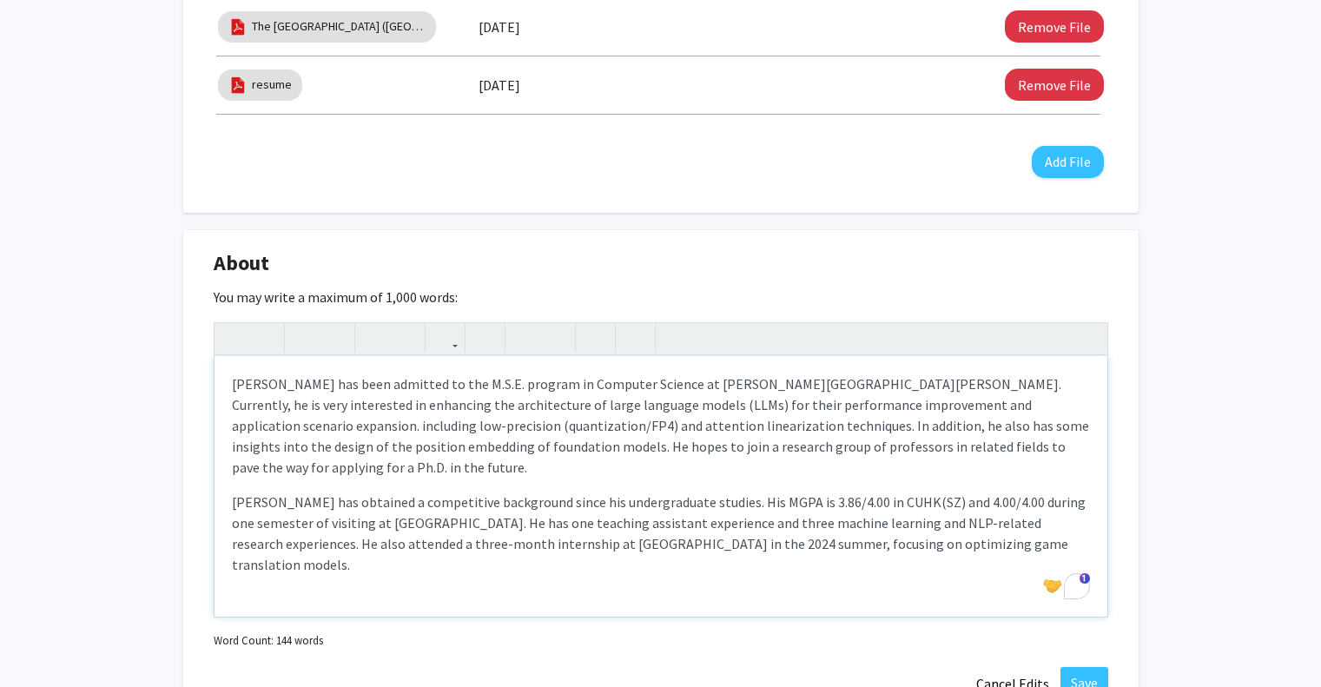
click at [227, 478] on div "Chaohao Yang has been admitted to the M.S.E. program in Computer Science at Joh…" at bounding box center [660, 486] width 893 height 260
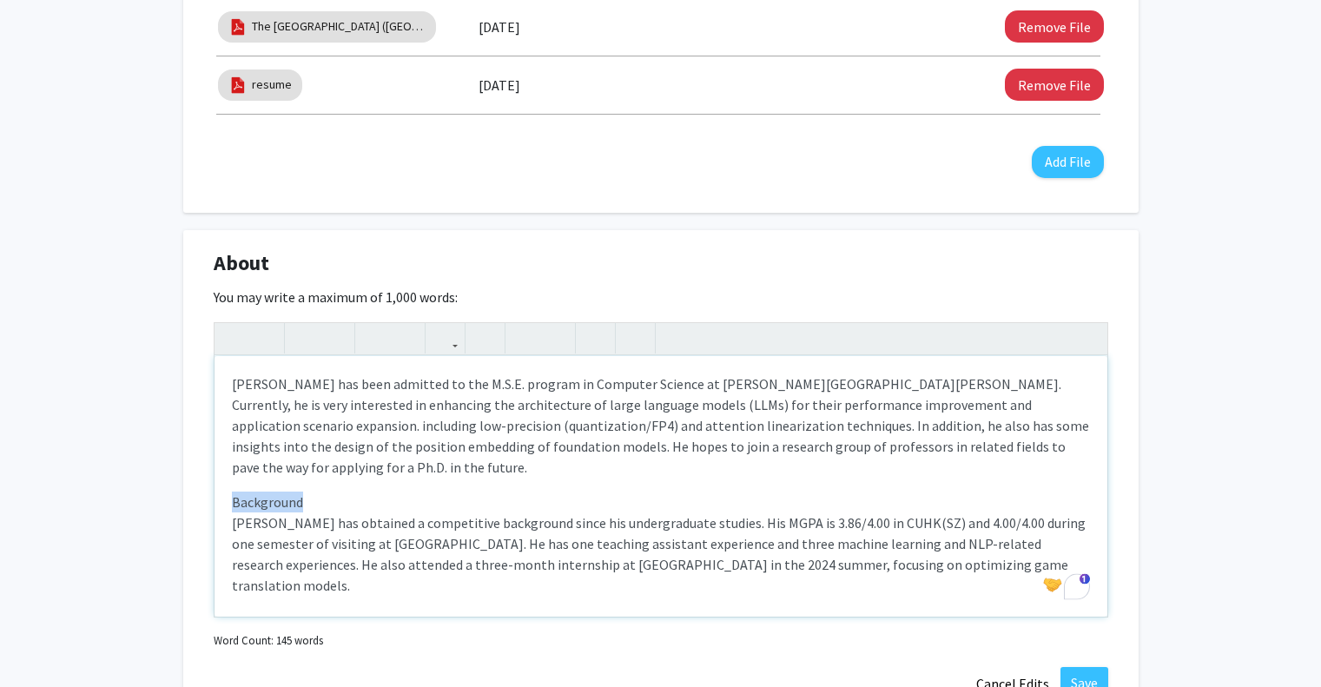
drag, startPoint x: 312, startPoint y: 478, endPoint x: 212, endPoint y: 479, distance: 99.9
click at [211, 484] on div "About Edit Section You may write a maximum of 1,000 words: Chaohao Yang has bee…" at bounding box center [660, 474] width 955 height 488
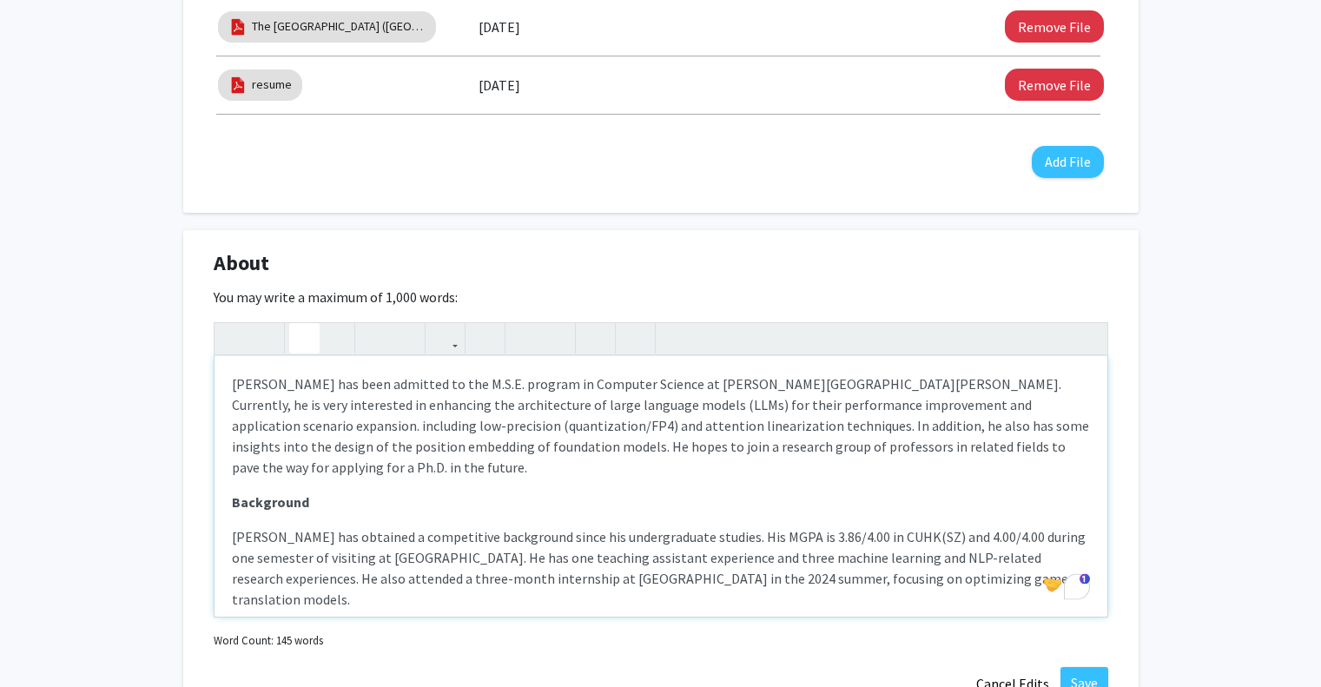
click at [295, 349] on button "button" at bounding box center [304, 338] width 30 height 30
click at [360, 491] on p "Background" at bounding box center [661, 501] width 858 height 21
click at [234, 386] on p "Chaohao Yang has been admitted to the M.S.E. program in Computer Science at Joh…" at bounding box center [661, 425] width 858 height 104
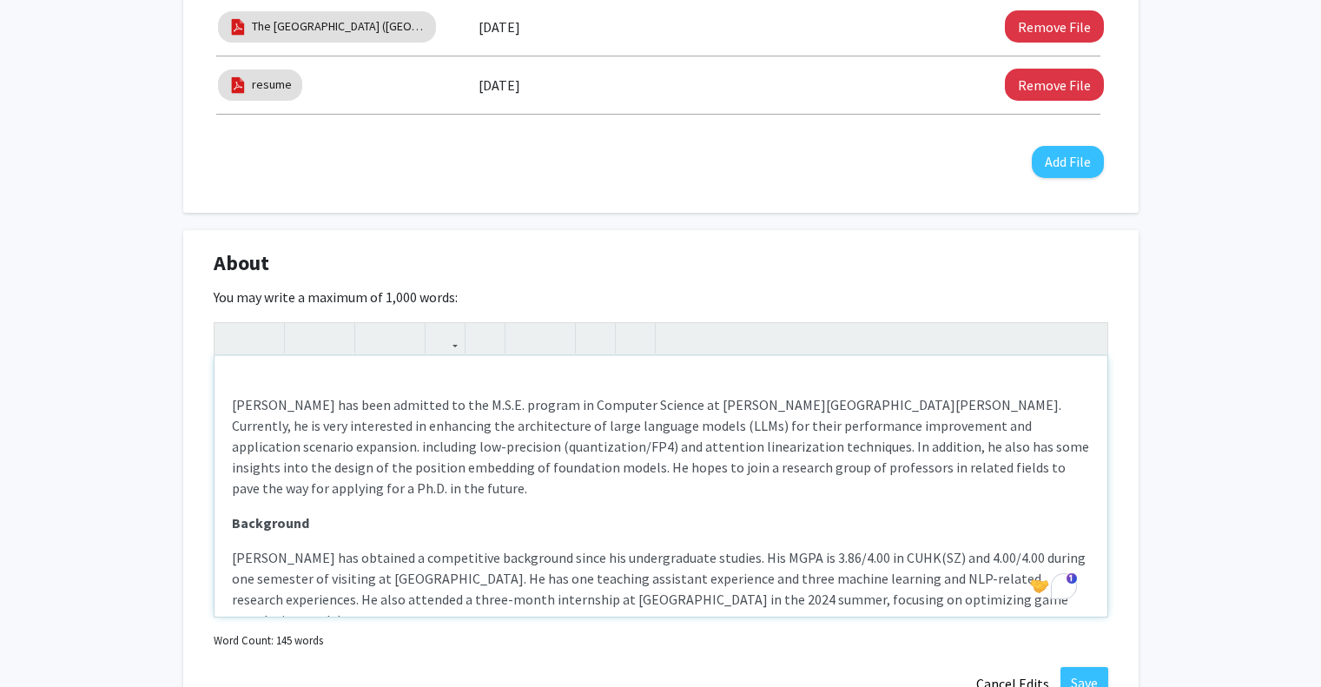
click at [280, 385] on div "Chaohao Yang has been admitted to the M.S.E. program in Computer Science at Joh…" at bounding box center [660, 486] width 893 height 260
drag, startPoint x: 312, startPoint y: 385, endPoint x: 216, endPoint y: 378, distance: 95.8
click at [216, 378] on div "Introduction Chaohao Yang has been admitted to the M.S.E. program in Computer S…" at bounding box center [660, 486] width 893 height 260
click at [470, 399] on p "Chaohao Yang has been admitted to the M.S.E. program in Computer Science at Joh…" at bounding box center [661, 446] width 858 height 104
drag, startPoint x: 329, startPoint y: 380, endPoint x: 207, endPoint y: 379, distance: 122.4
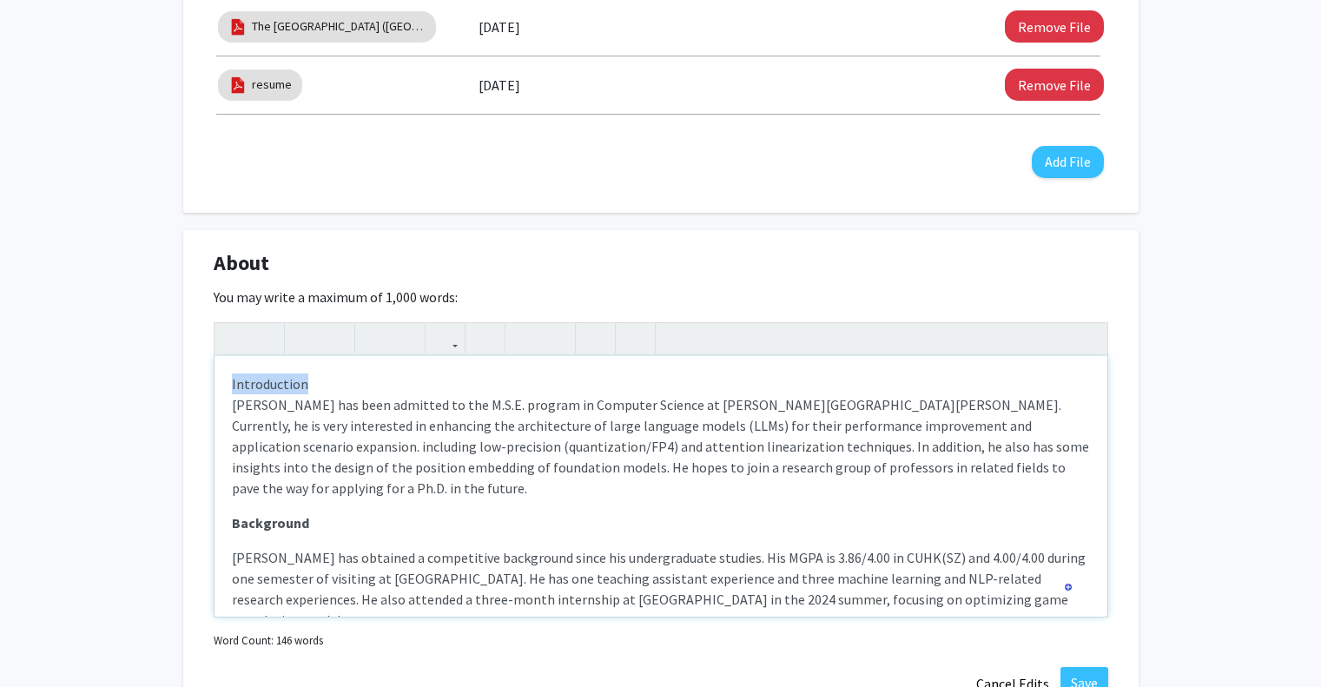
click at [207, 379] on div "About Edit Section You may write a maximum of 1,000 words: Introduction Chaohao…" at bounding box center [660, 474] width 955 height 488
click at [366, 282] on div "About Edit Section" at bounding box center [661, 267] width 920 height 40
drag, startPoint x: 314, startPoint y: 379, endPoint x: 203, endPoint y: 379, distance: 111.1
click at [203, 379] on div "About Edit Section You may write a maximum of 1,000 words: Introduction Chaohao…" at bounding box center [660, 474] width 955 height 488
drag, startPoint x: 454, startPoint y: 485, endPoint x: 377, endPoint y: 463, distance: 80.5
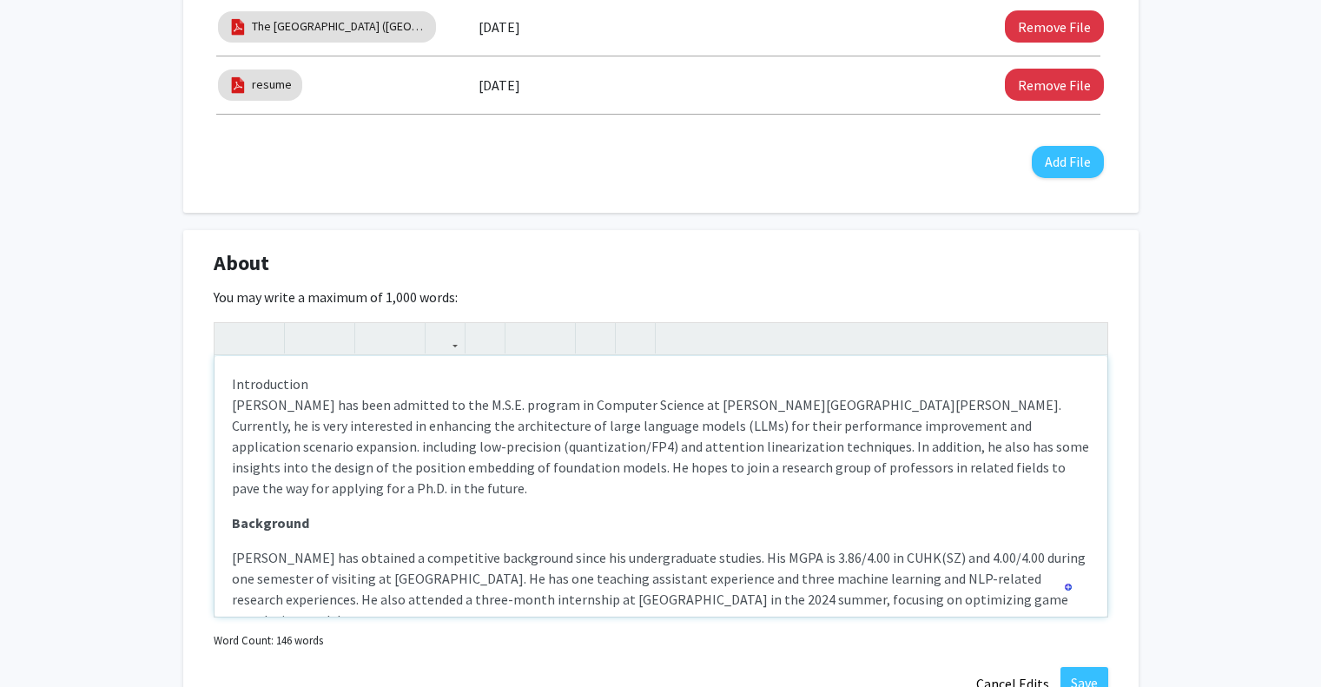
click at [454, 485] on p "Chaohao Yang has been admitted to the M.S.E. program in Computer Science at Joh…" at bounding box center [661, 446] width 858 height 104
drag, startPoint x: 323, startPoint y: 387, endPoint x: 198, endPoint y: 388, distance: 125.0
click at [198, 388] on div "About Edit Section You may write a maximum of 1,000 words: Introduction Chaohao…" at bounding box center [660, 474] width 955 height 488
click at [369, 379] on div "Introduction Chaohao Yang has been admitted to the M.S.E. program in Computer S…" at bounding box center [660, 486] width 893 height 260
drag, startPoint x: 319, startPoint y: 373, endPoint x: 218, endPoint y: 379, distance: 100.9
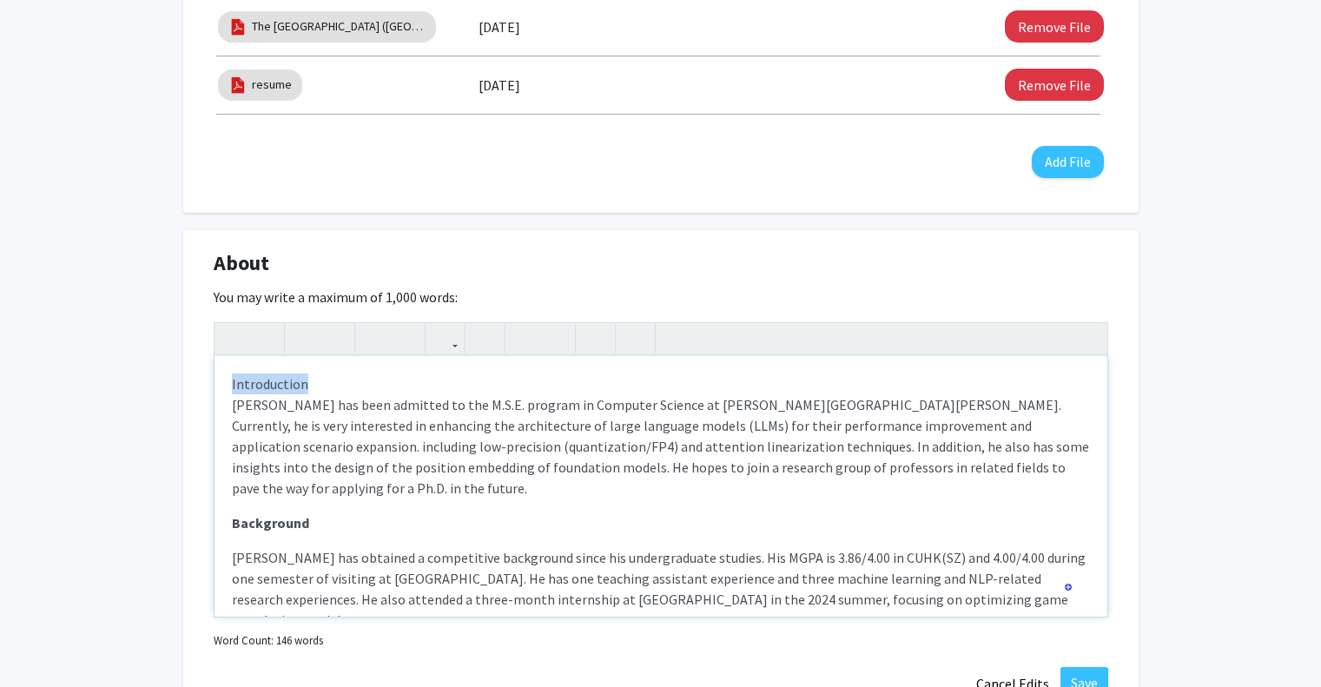
click at [218, 379] on div "Introduction Chaohao Yang has been admitted to the M.S.E. program in Computer S…" at bounding box center [660, 486] width 893 height 260
click at [297, 324] on use "button" at bounding box center [297, 324] width 0 height 0
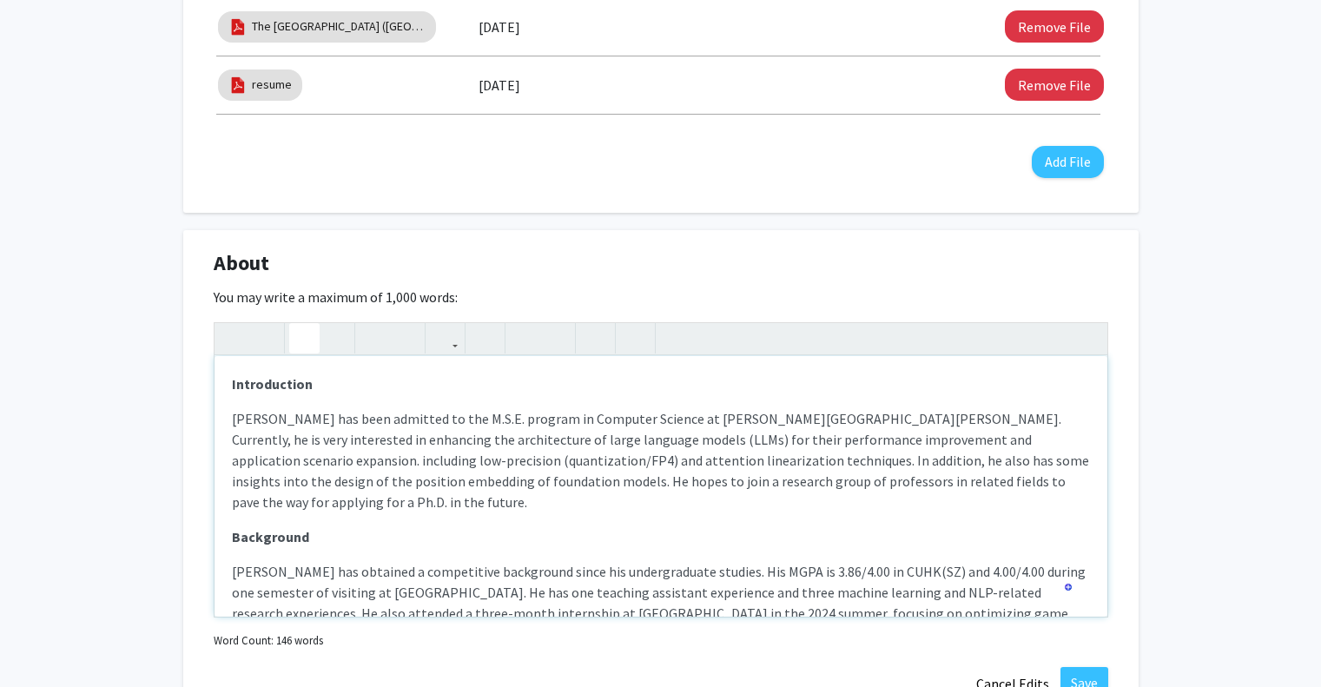
click at [342, 406] on div "Introduction Chaohao Yang has been admitted to the M.S.E. program in Computer S…" at bounding box center [660, 486] width 893 height 260
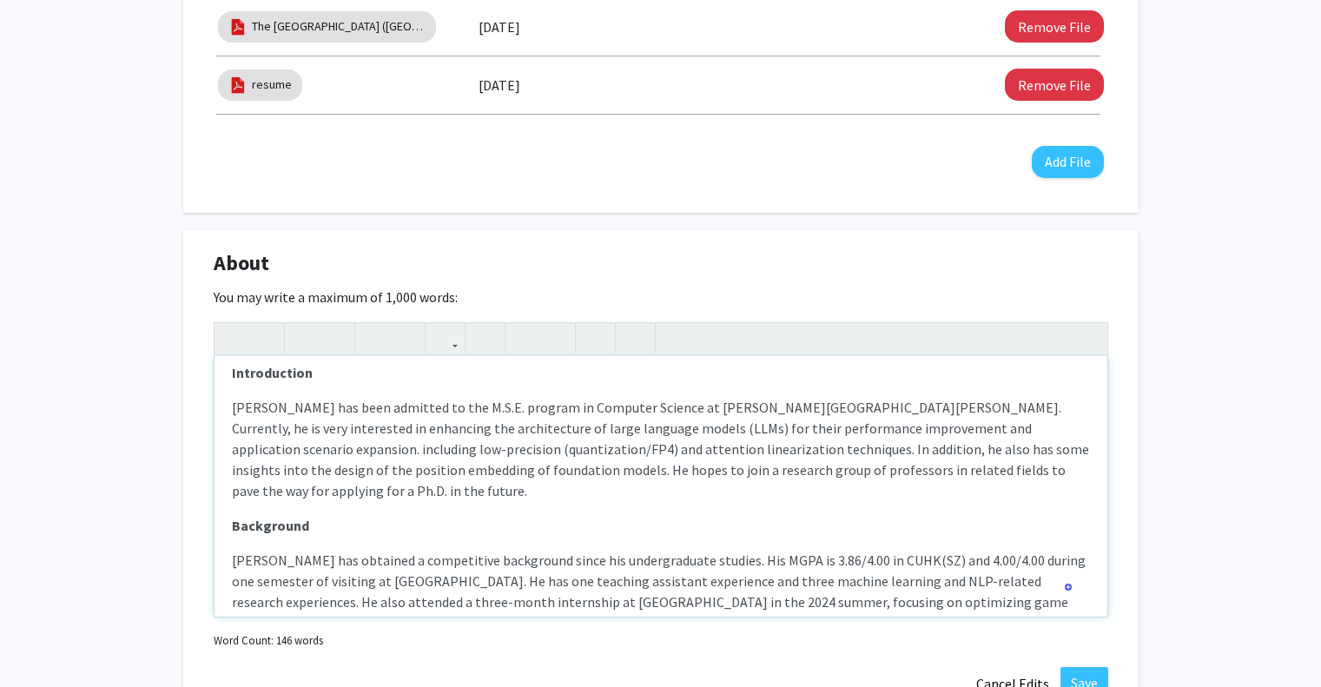
scroll to position [0, 0]
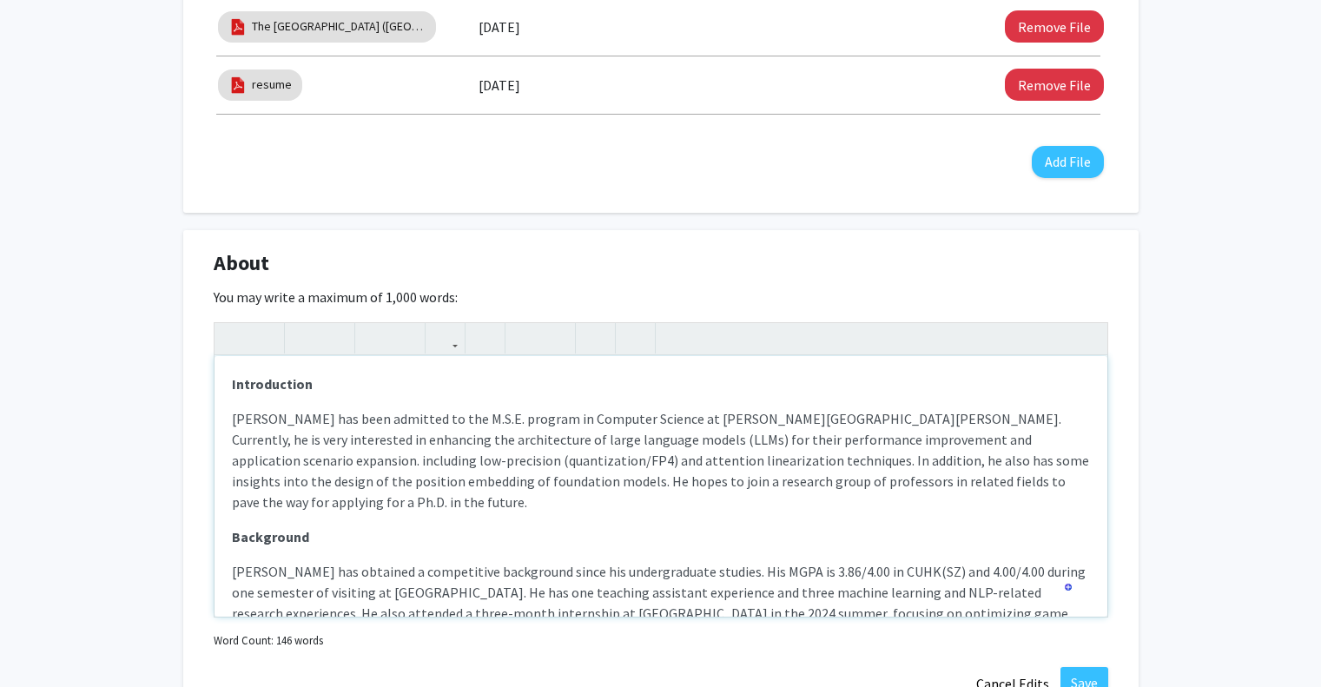
click at [855, 414] on p "Chaohao Yang has been admitted to the M.S.E. program in Computer Science at Joh…" at bounding box center [661, 460] width 858 height 104
click at [845, 418] on p "Chaohao Yang has been admitted to the M.S.E. program in Computer Science at Joh…" at bounding box center [661, 460] width 858 height 104
click at [1002, 438] on p "Chaohao Yang has been admitted to the M.S.E. program in Computer Science at Joh…" at bounding box center [661, 460] width 858 height 104
click at [997, 438] on p "Chaohao Yang has been admitted to the M.S.E. program in Computer Science at Joh…" at bounding box center [661, 460] width 858 height 104
click at [995, 438] on p "Chaohao Yang has been admitted to the M.S.E. program in Computer Science at Joh…" at bounding box center [661, 460] width 858 height 104
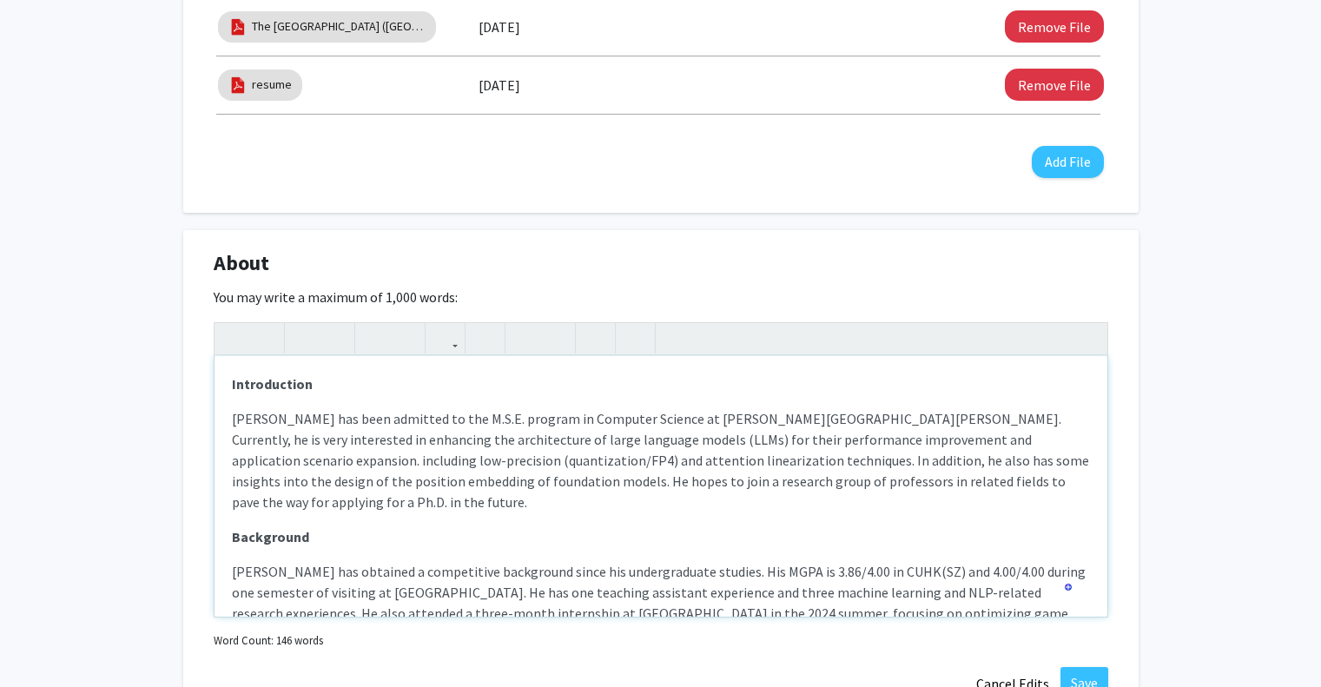
click at [996, 445] on p "Chaohao Yang has been admitted to the M.S.E. program in Computer Science at Joh…" at bounding box center [661, 460] width 858 height 104
click at [747, 445] on p "Chaohao Yang has been admitted to the M.S.E. program in Computer Science at Joh…" at bounding box center [661, 460] width 858 height 104
click at [853, 474] on p "Chaohao Yang has been admitted to the M.S.E. program in Computer Science at Joh…" at bounding box center [661, 460] width 858 height 104
drag, startPoint x: 316, startPoint y: 416, endPoint x: 454, endPoint y: 418, distance: 138.1
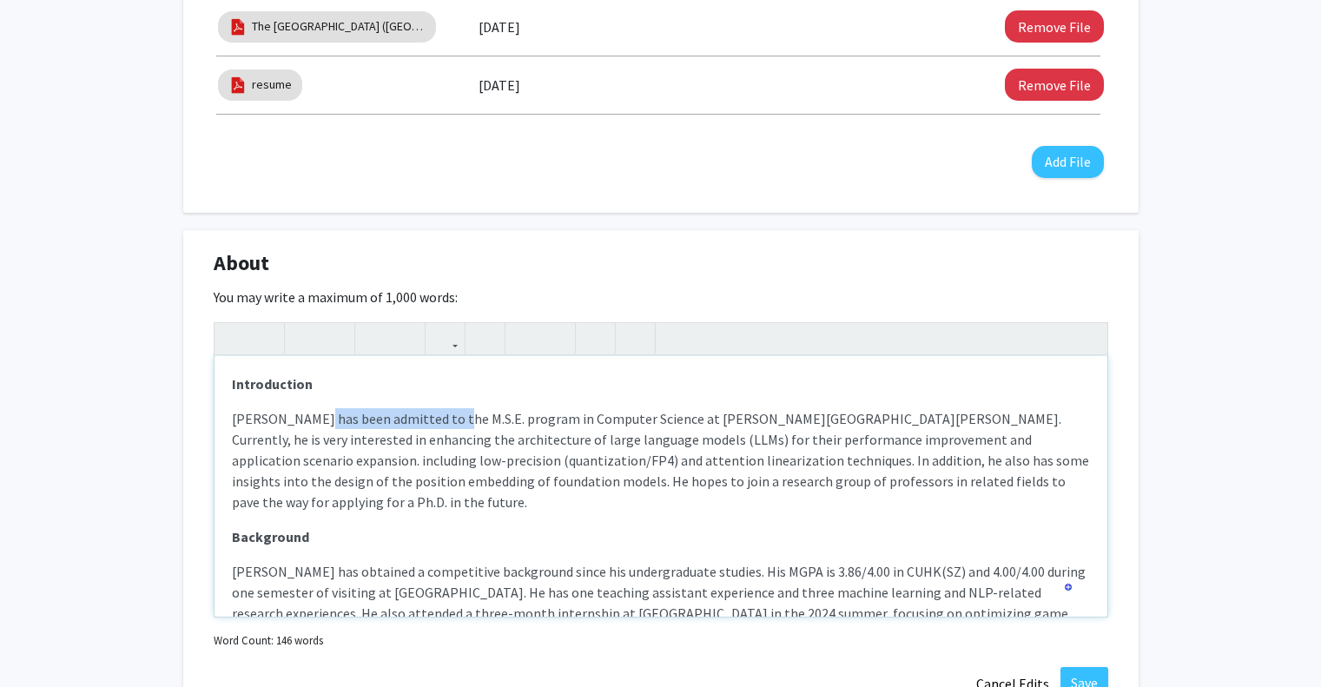
click at [454, 418] on p "Chaohao Yang has been admitted to the M.S.E. program in Computer Science at Joh…" at bounding box center [661, 460] width 858 height 104
click at [427, 486] on p "Chaohao Yang has been admitted to the M.S.E. program in Computer Science at Joh…" at bounding box center [661, 460] width 858 height 104
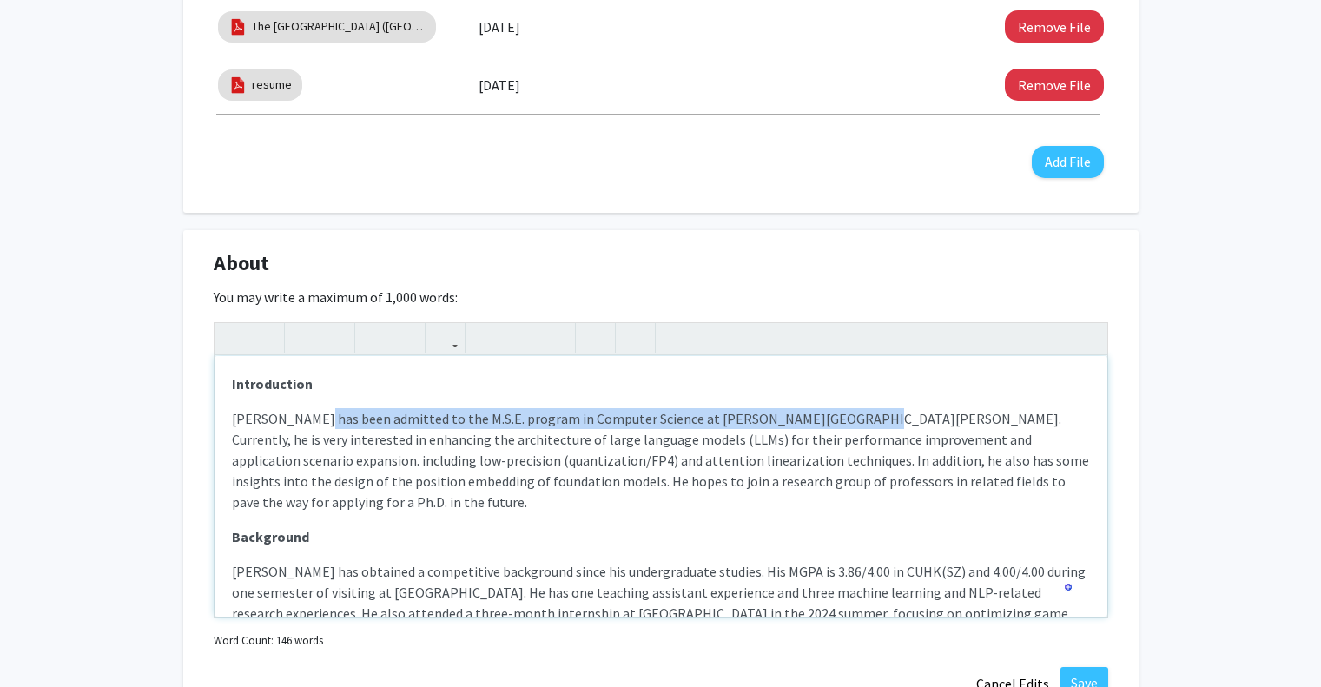
drag, startPoint x: 319, startPoint y: 415, endPoint x: 840, endPoint y: 412, distance: 520.1
click at [840, 412] on p "Chaohao Yang has been admitted to the M.S.E. program in Computer Science at Joh…" at bounding box center [661, 460] width 858 height 104
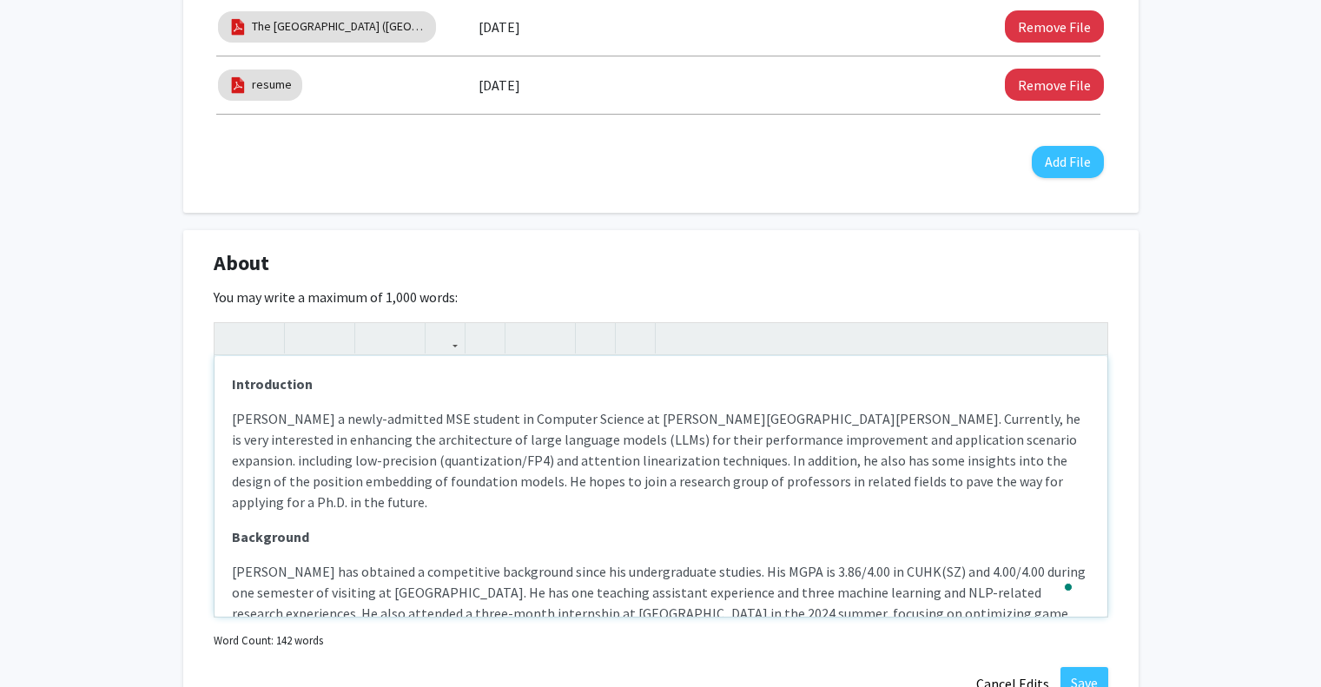
click at [320, 420] on p "Chaohao Yang a newly-admitted MSE student in Computer Science at Johns Hopkins.…" at bounding box center [661, 460] width 858 height 104
click at [313, 419] on p "Chaohao Yang a newly-admitted MSE student in Computer Science at Johns Hopkins.…" at bounding box center [661, 460] width 858 height 104
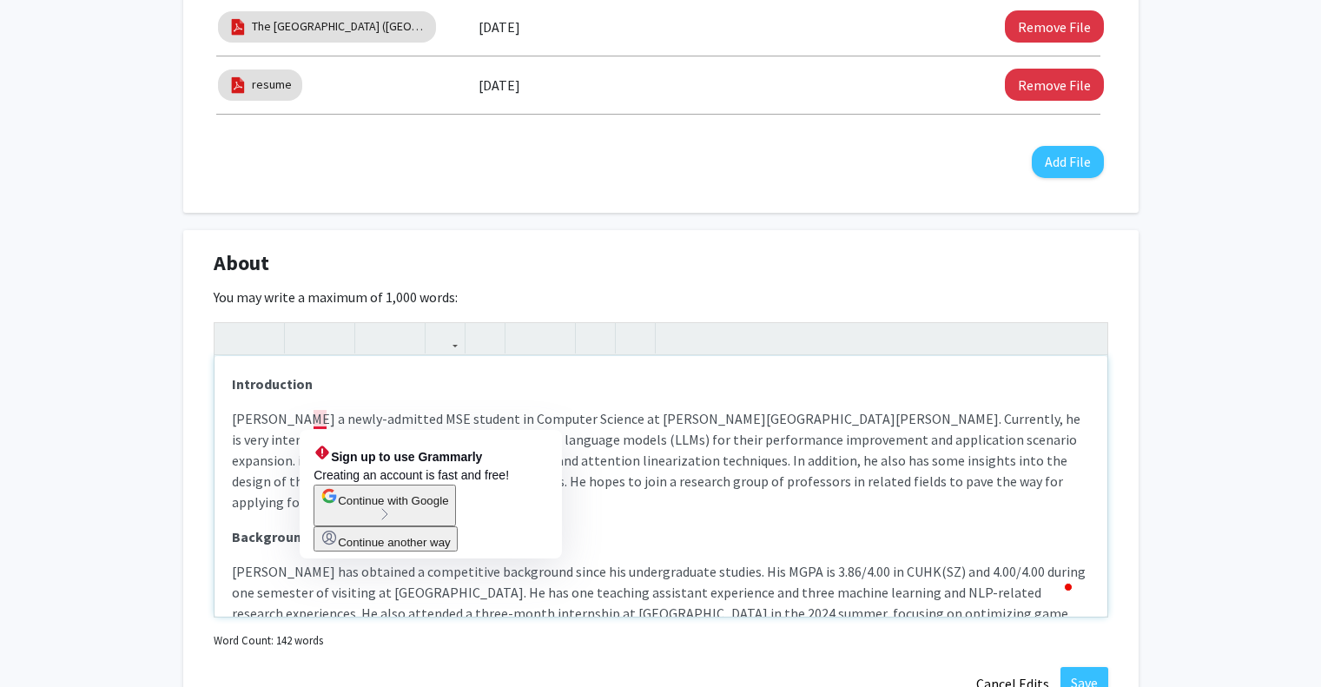
click at [319, 419] on p "Chaohao Yang a newly-admitted MSE student in Computer Science at Johns Hopkins.…" at bounding box center [661, 460] width 858 height 104
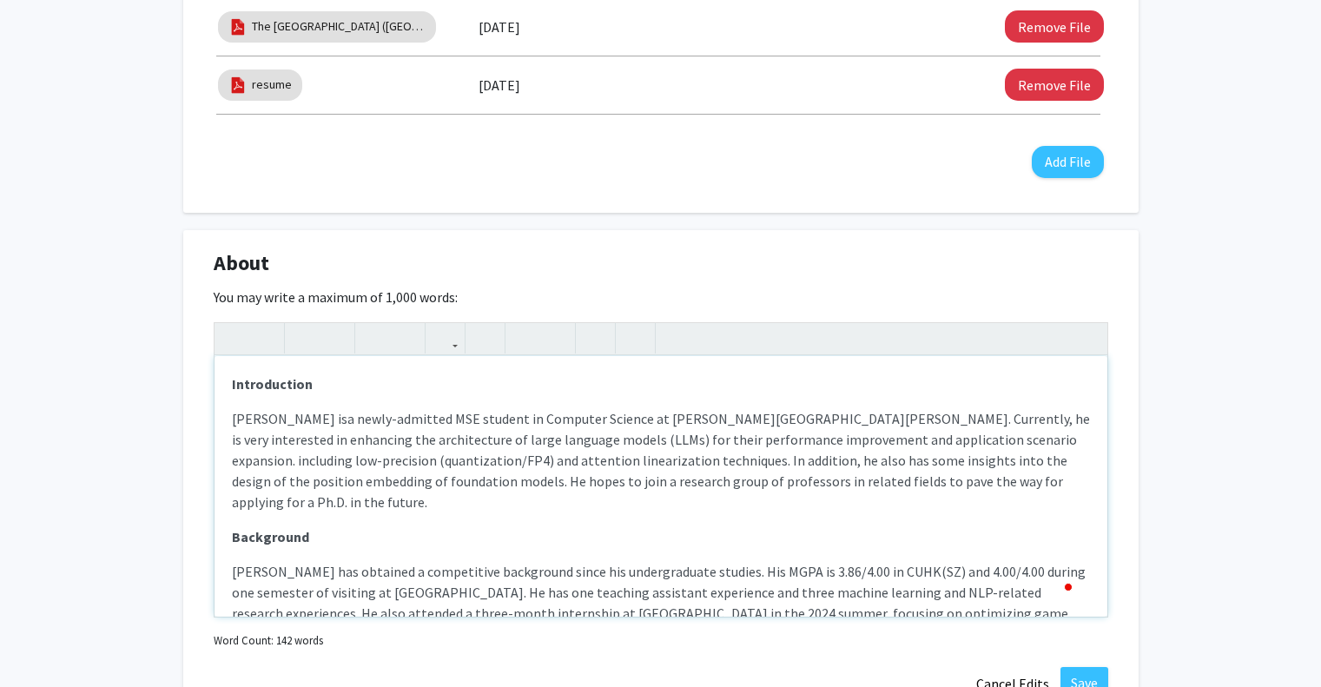
type textarea "<p><strong>Introduction</strong></p><p>Chaohao Yang is a newly-admitted MSE stu…"
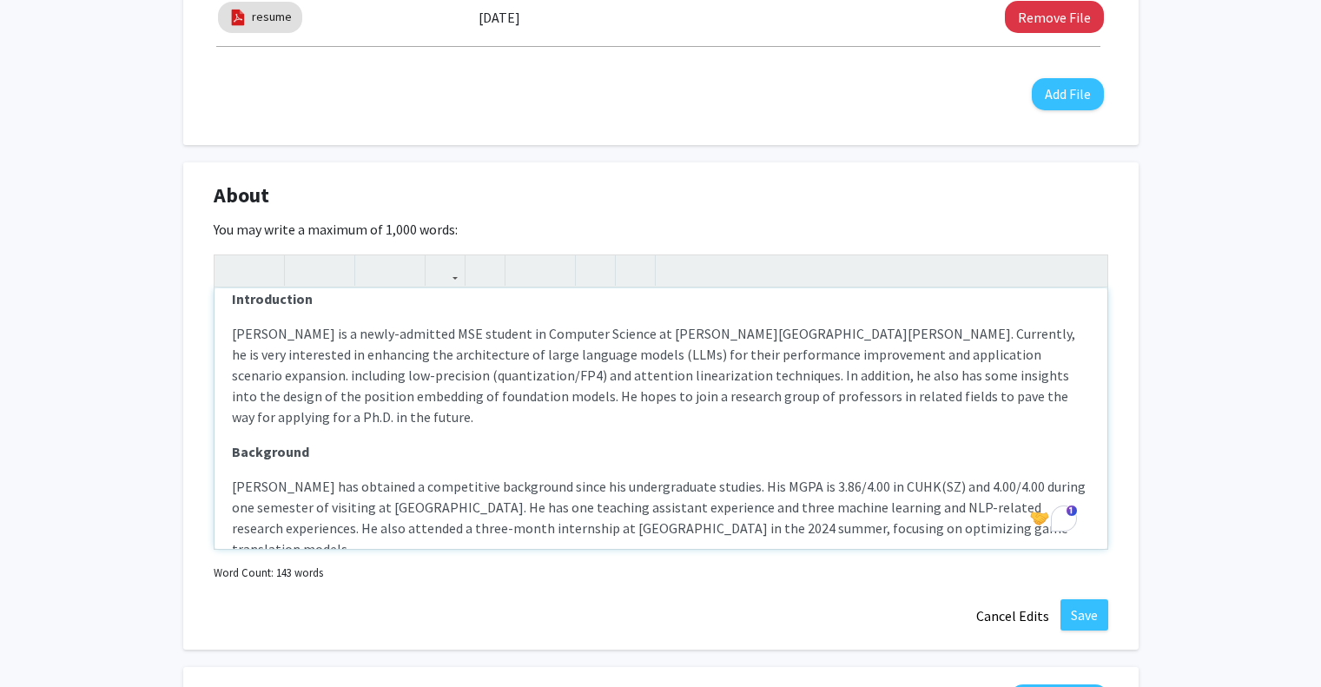
scroll to position [781, 0]
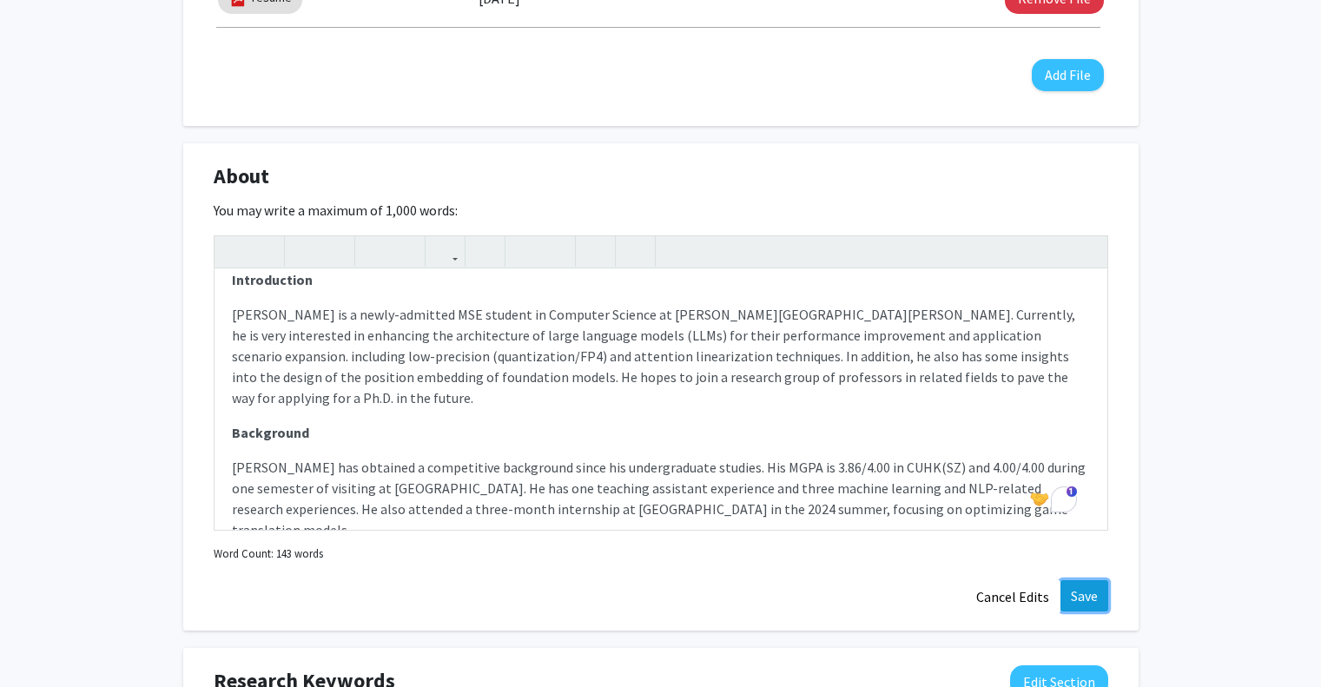
click at [1087, 604] on button "Save" at bounding box center [1084, 595] width 48 height 31
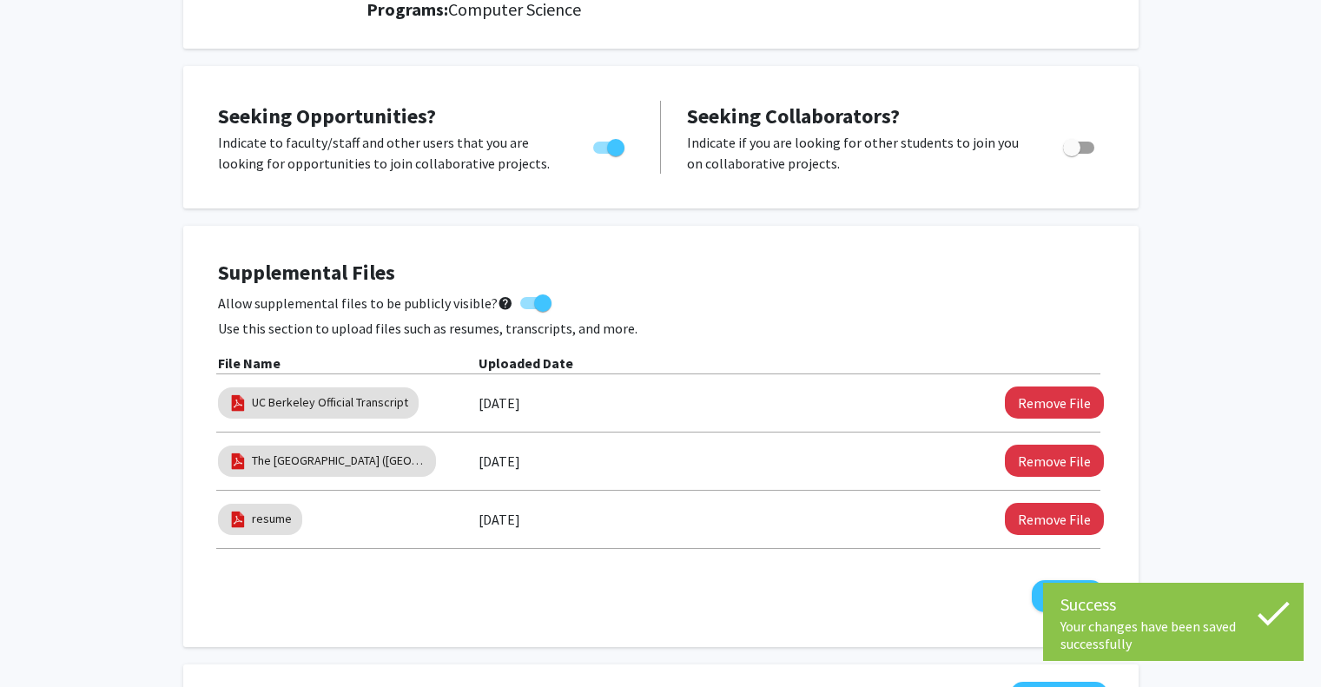
scroll to position [0, 0]
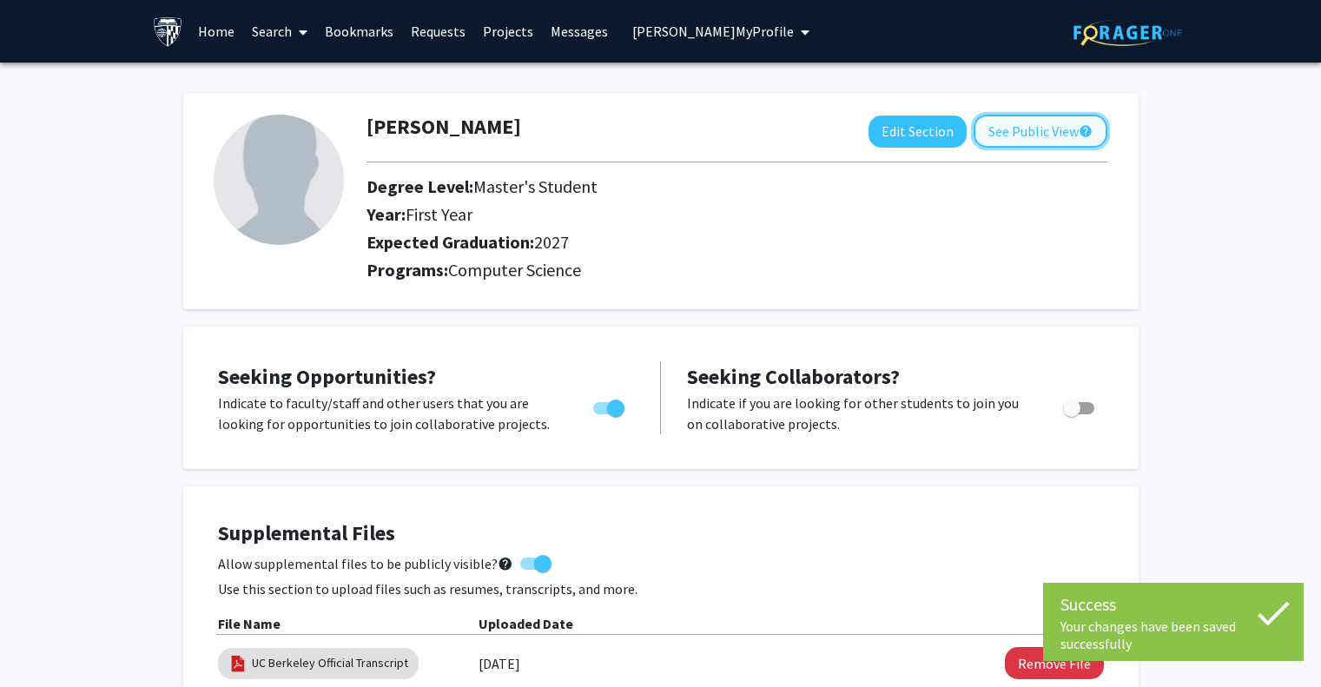
click at [1044, 137] on button "See Public View help" at bounding box center [1040, 131] width 134 height 33
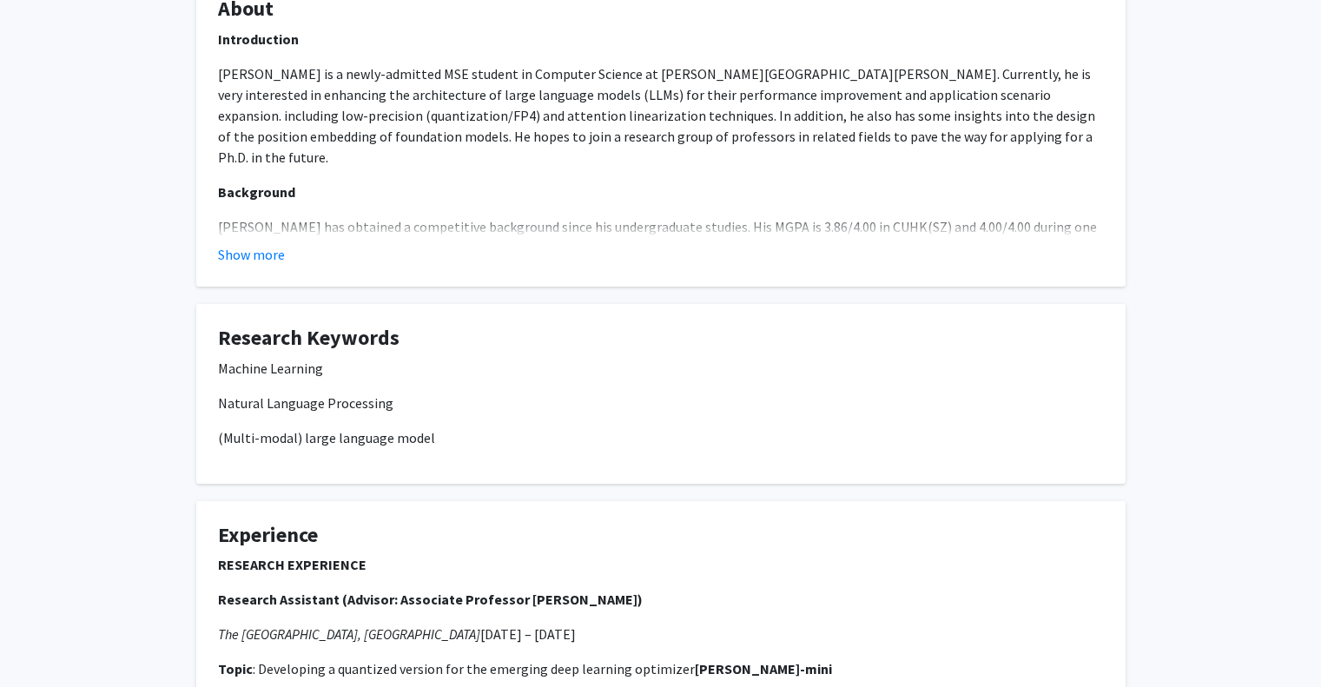
scroll to position [174, 0]
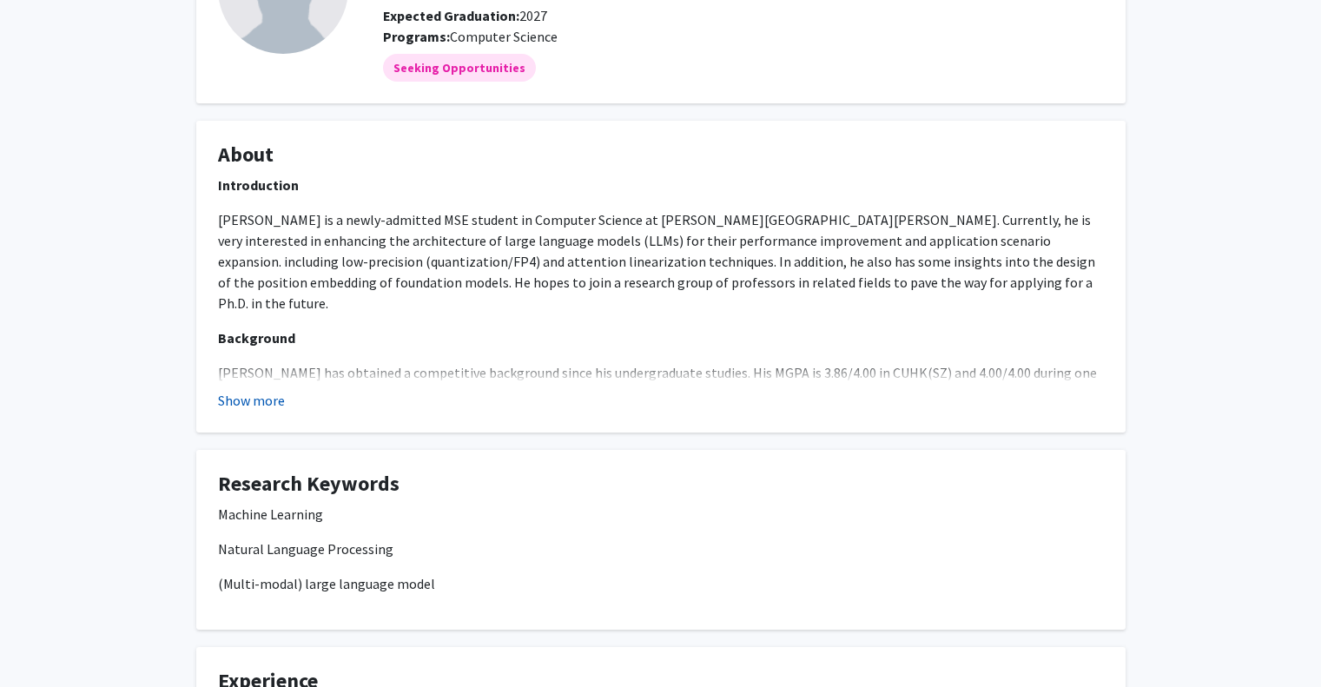
click at [264, 399] on button "Show more" at bounding box center [251, 400] width 67 height 21
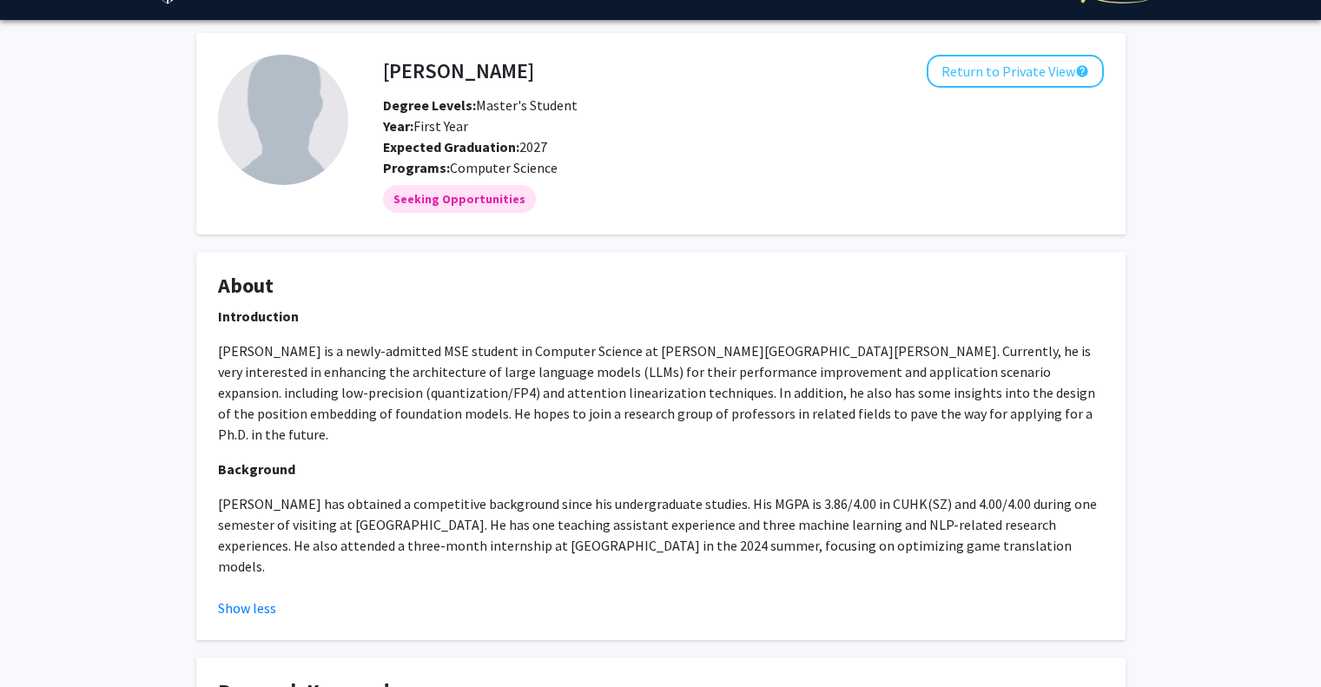
scroll to position [0, 0]
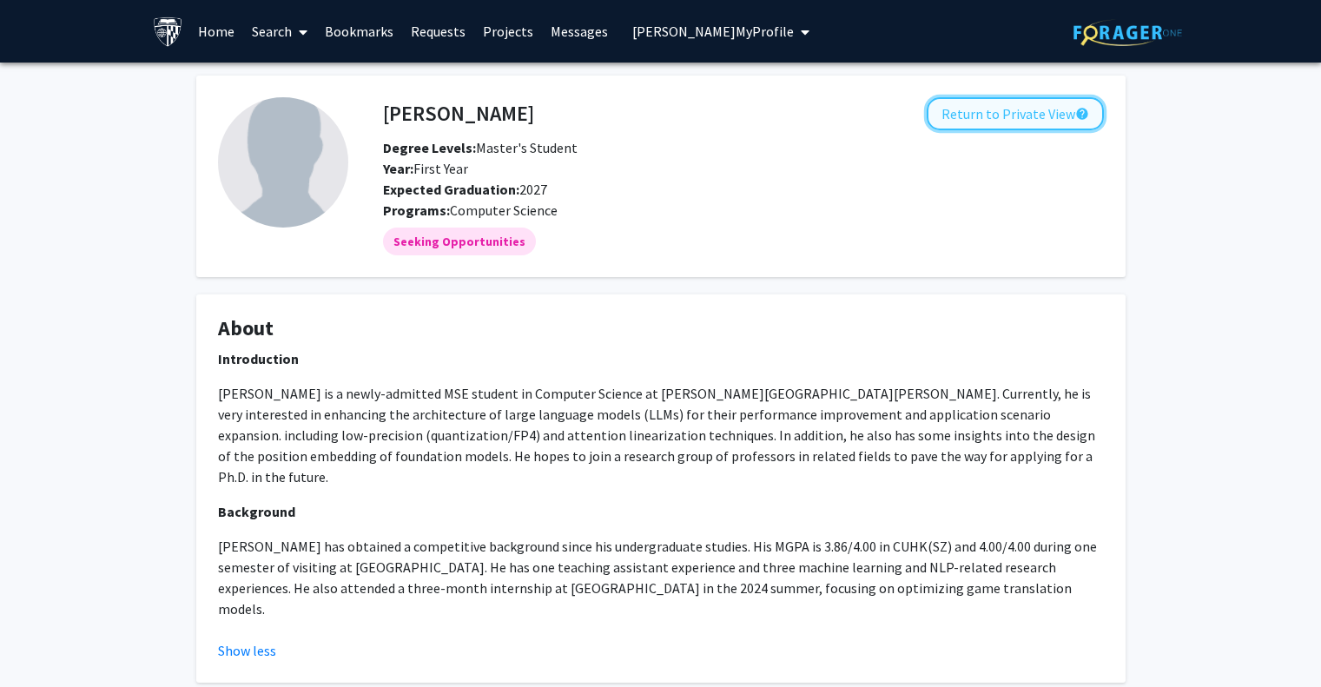
click at [1041, 110] on button "Return to Private View help" at bounding box center [1014, 113] width 177 height 33
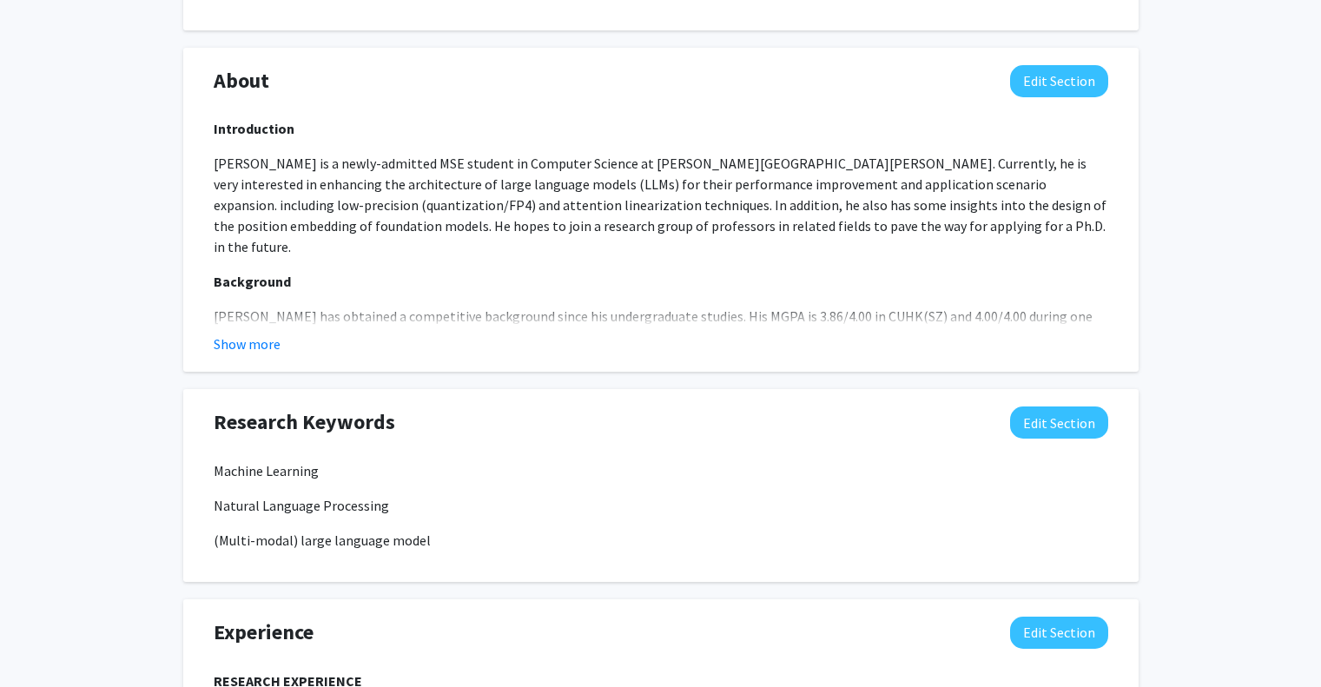
scroll to position [781, 0]
